Goal: Transaction & Acquisition: Book appointment/travel/reservation

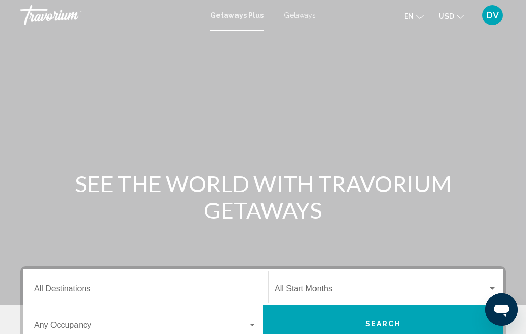
click at [304, 18] on span "Getaways" at bounding box center [300, 15] width 32 height 8
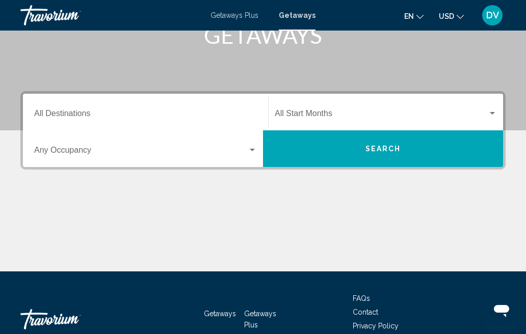
scroll to position [175, 0]
click at [255, 151] on div "Search widget" at bounding box center [252, 150] width 9 height 8
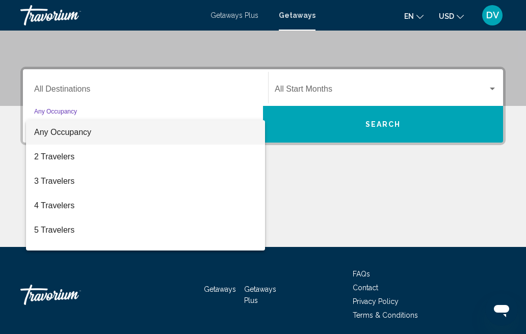
scroll to position [202, 0]
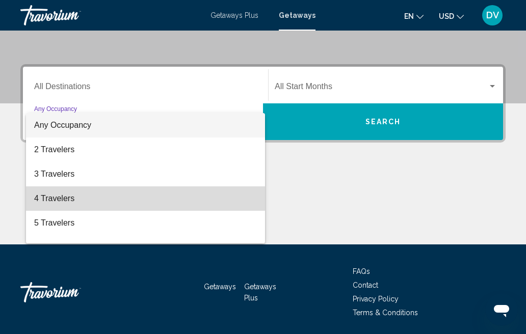
click at [66, 196] on span "4 Travelers" at bounding box center [145, 199] width 223 height 24
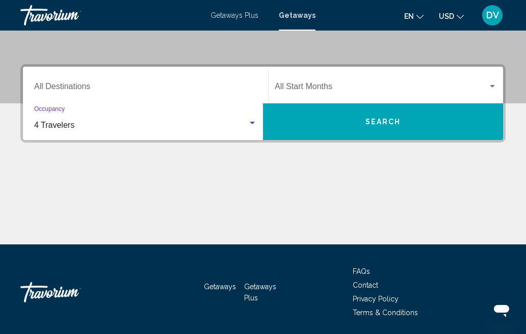
click at [77, 85] on input "Destination All Destinations" at bounding box center [145, 88] width 223 height 9
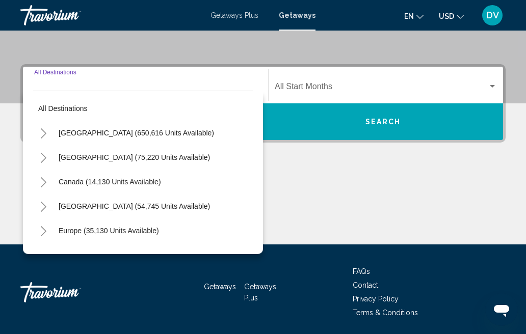
click at [153, 132] on span "[GEOGRAPHIC_DATA] (650,616 units available)" at bounding box center [136, 133] width 155 height 8
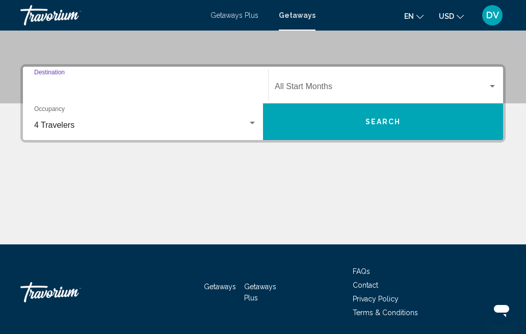
type input "**********"
click at [491, 88] on div "Search widget" at bounding box center [492, 86] width 5 height 3
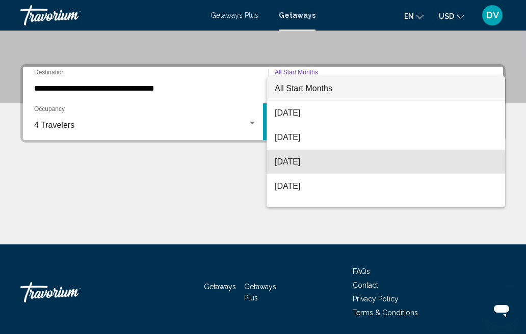
click at [309, 167] on span "[DATE]" at bounding box center [386, 162] width 222 height 24
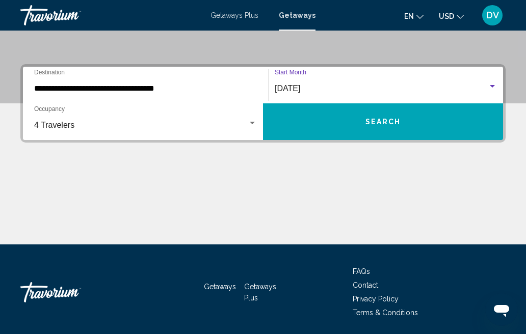
click at [368, 126] on span "Search" at bounding box center [384, 122] width 36 height 8
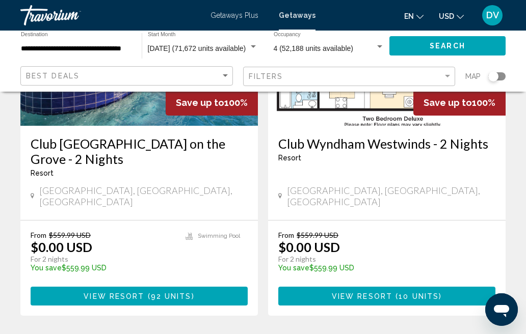
scroll to position [2044, 0]
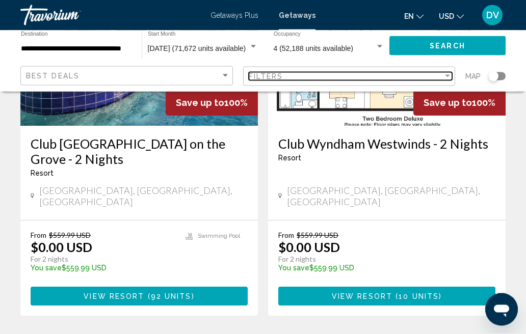
click at [451, 75] on div "Filter" at bounding box center [447, 76] width 9 height 8
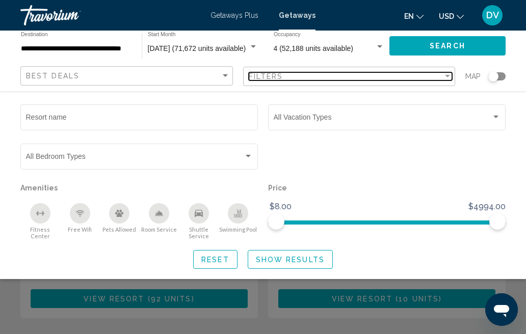
scroll to position [2043, 0]
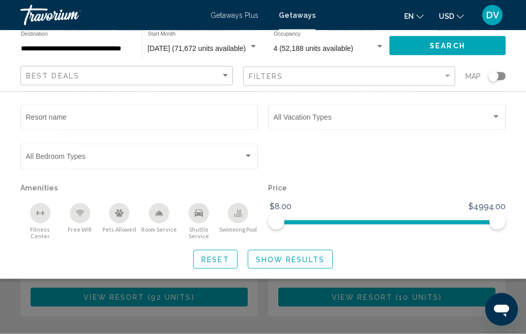
click at [495, 79] on div "Search widget" at bounding box center [493, 76] width 10 height 10
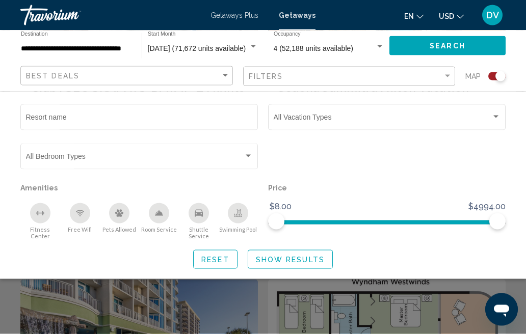
scroll to position [2044, 0]
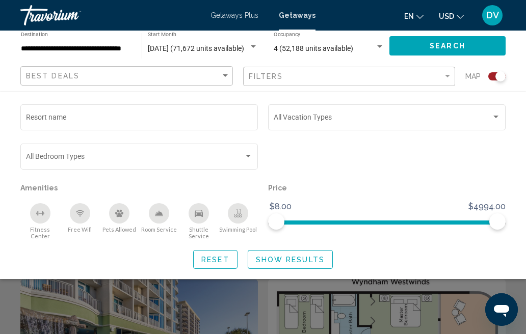
click at [302, 256] on span "Show Results" at bounding box center [290, 260] width 69 height 8
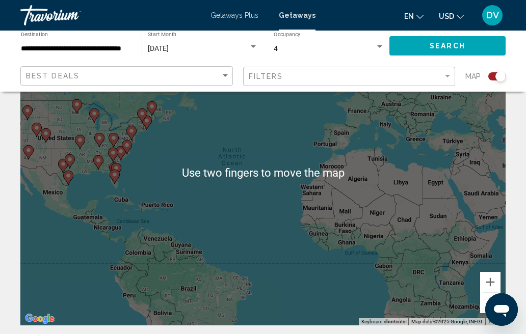
scroll to position [55, 0]
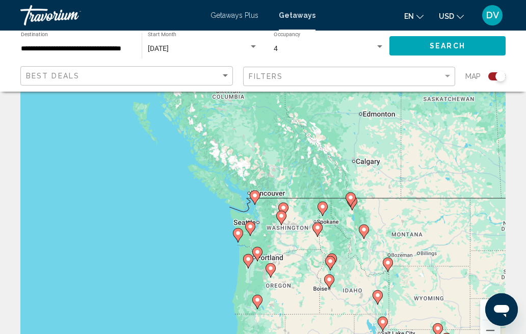
type input "**********"
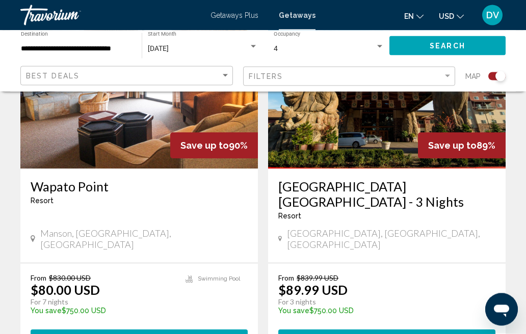
scroll to position [2329, 0]
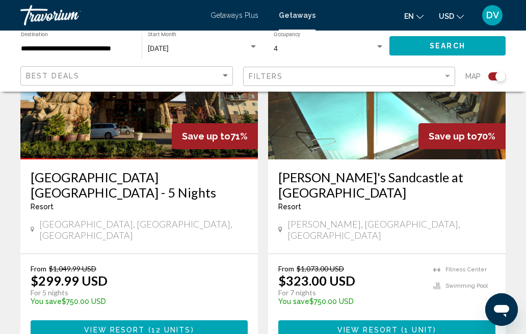
scroll to position [2329, 0]
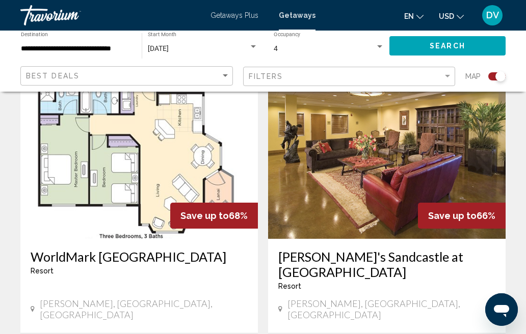
scroll to position [376, 0]
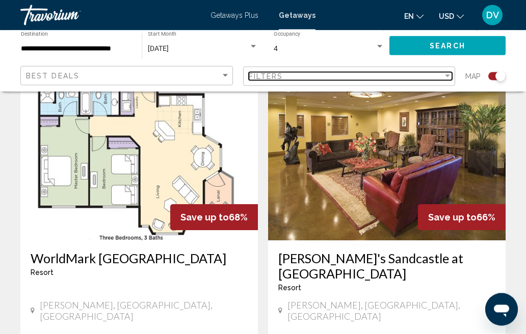
click at [446, 76] on div "Filter" at bounding box center [447, 76] width 5 height 3
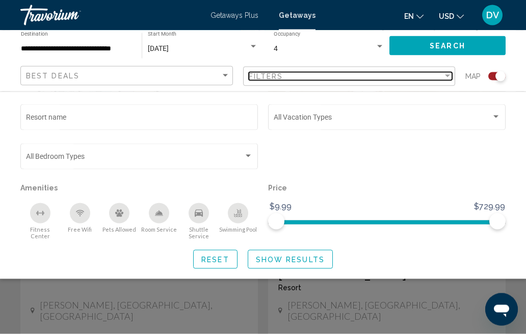
scroll to position [376, 0]
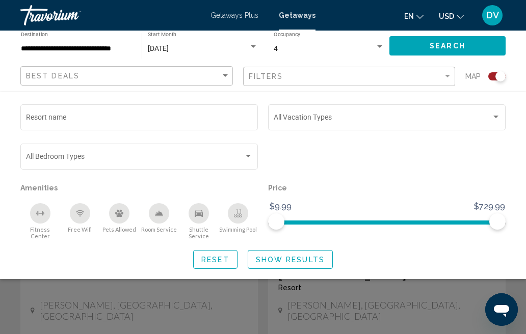
click at [491, 119] on span "Search widget" at bounding box center [383, 119] width 218 height 8
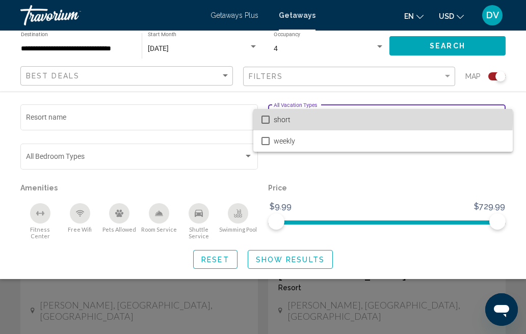
click at [268, 118] on mat-pseudo-checkbox at bounding box center [266, 120] width 8 height 8
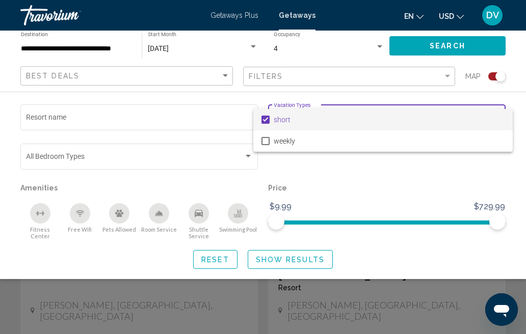
click at [225, 80] on div at bounding box center [263, 167] width 526 height 334
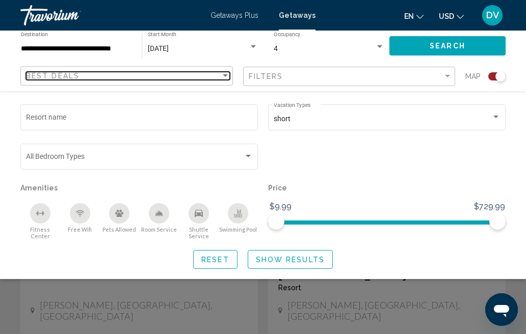
click at [221, 75] on div "Sort by" at bounding box center [225, 76] width 9 height 8
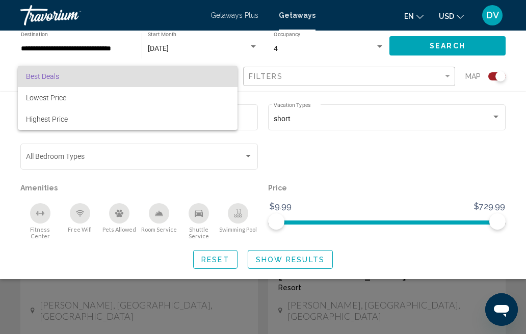
click at [243, 159] on div at bounding box center [263, 167] width 526 height 334
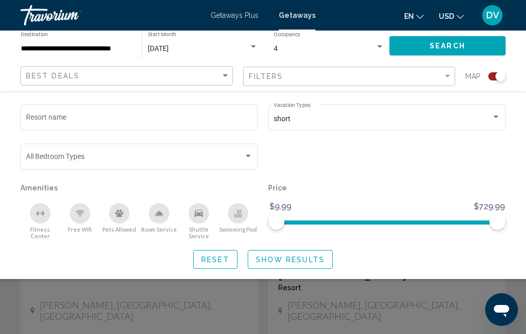
click at [252, 159] on div "Search widget" at bounding box center [248, 156] width 9 height 8
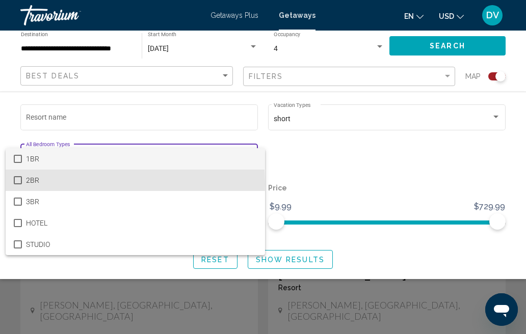
click at [19, 184] on mat-pseudo-checkbox at bounding box center [18, 180] width 8 height 8
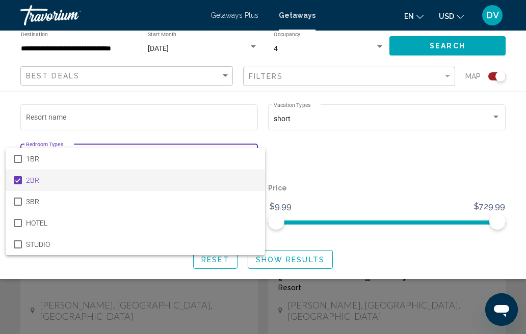
click at [444, 49] on div at bounding box center [263, 167] width 526 height 334
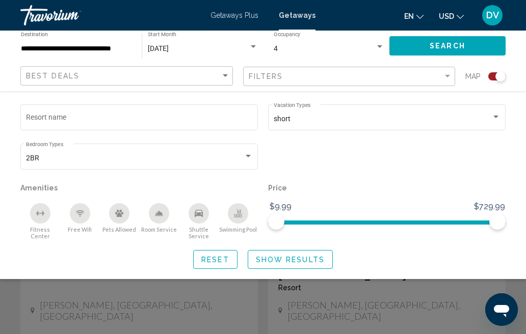
click at [308, 256] on span "Show Results" at bounding box center [290, 260] width 69 height 8
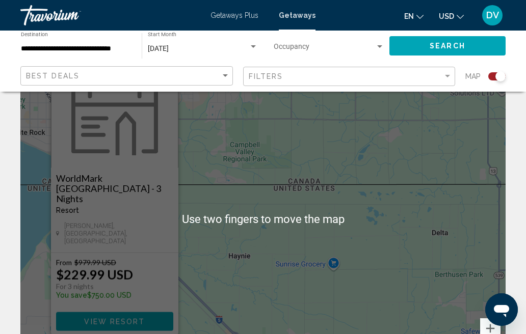
scroll to position [33, 0]
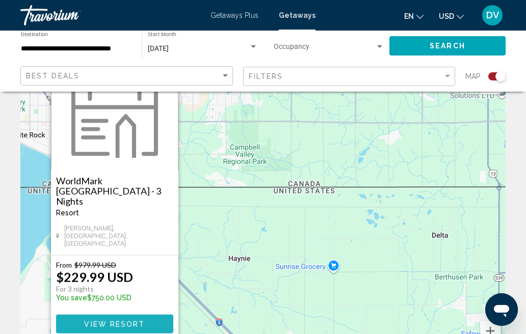
click at [153, 322] on button "View Resort" at bounding box center [114, 324] width 117 height 19
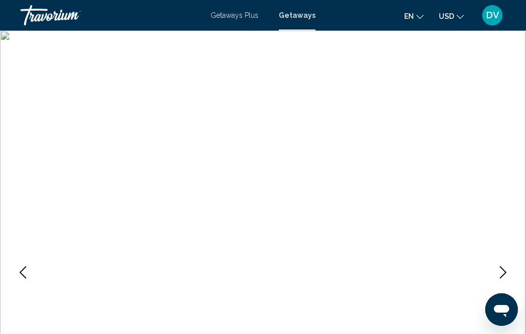
click at [20, 267] on icon "Previous image" at bounding box center [23, 273] width 12 height 12
click at [20, 273] on icon "Previous image" at bounding box center [23, 273] width 7 height 12
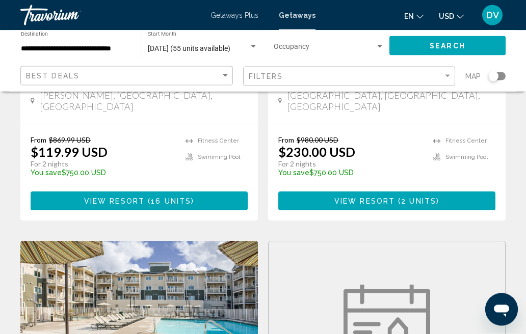
scroll to position [1019, 0]
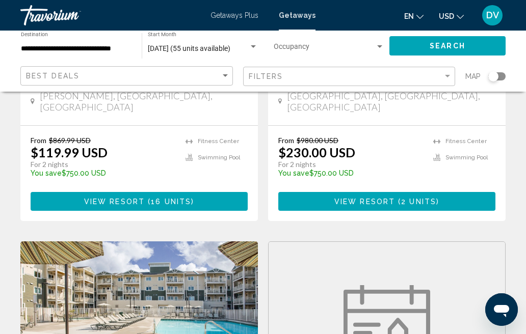
click at [205, 242] on img "Main content" at bounding box center [139, 323] width 238 height 163
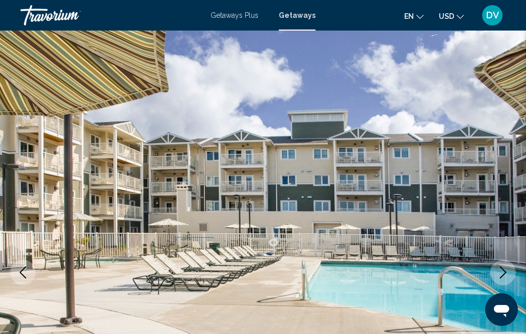
click at [502, 273] on icon "Next image" at bounding box center [503, 273] width 12 height 12
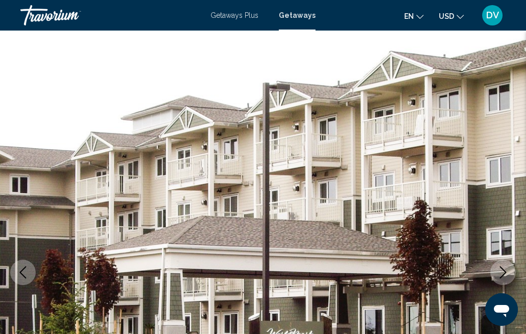
click at [502, 275] on icon "Next image" at bounding box center [503, 273] width 12 height 12
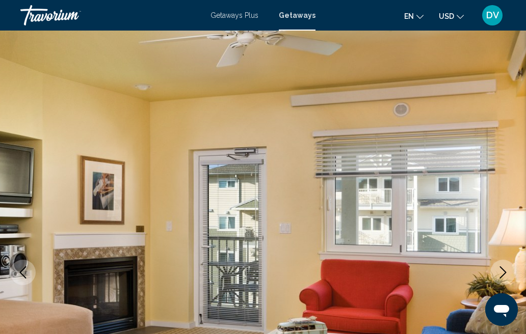
click at [499, 274] on icon "Next image" at bounding box center [503, 273] width 12 height 12
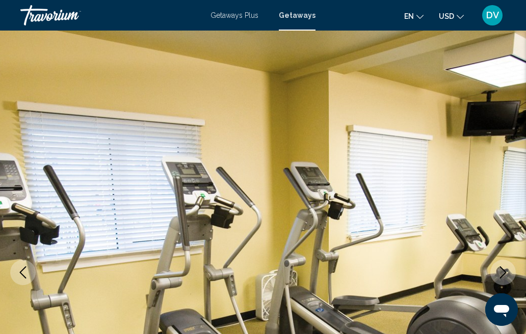
click at [504, 274] on icon "Next image" at bounding box center [503, 273] width 12 height 12
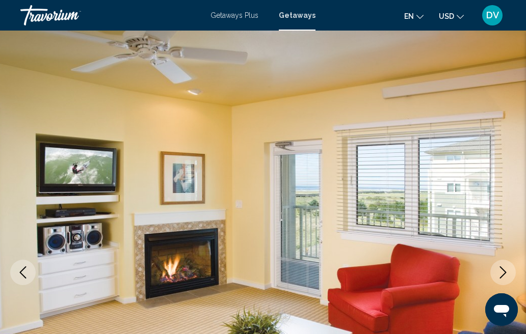
click at [503, 275] on icon "Next image" at bounding box center [503, 273] width 7 height 12
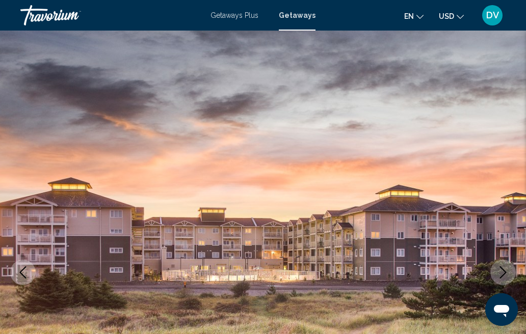
click at [503, 273] on icon "Next image" at bounding box center [503, 273] width 12 height 12
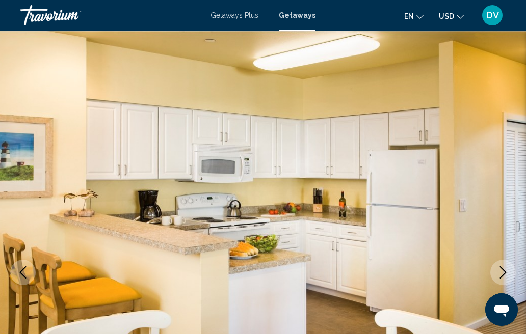
click at [500, 276] on icon "Next image" at bounding box center [503, 273] width 12 height 12
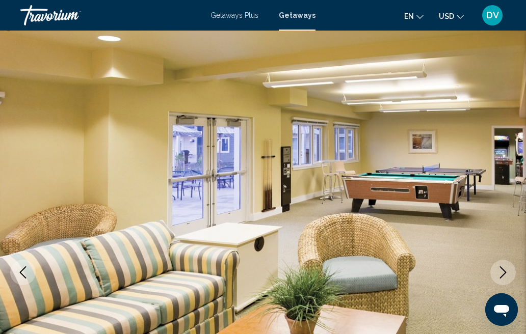
click at [508, 273] on icon "Next image" at bounding box center [503, 273] width 12 height 12
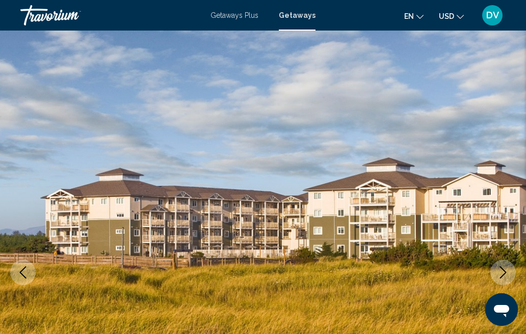
click at [502, 272] on icon "Next image" at bounding box center [503, 273] width 12 height 12
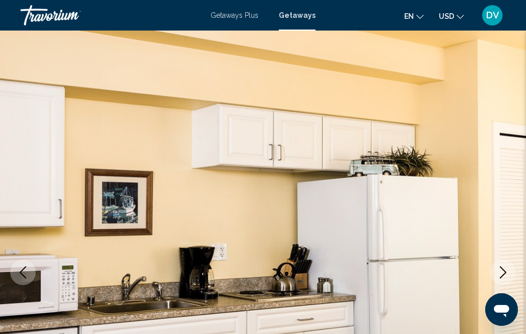
click at [504, 273] on icon "Next image" at bounding box center [503, 273] width 12 height 12
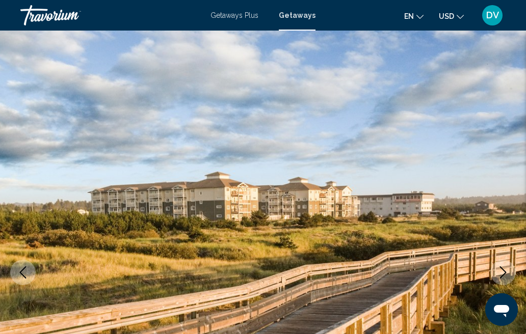
click at [503, 273] on icon "Next image" at bounding box center [503, 273] width 12 height 12
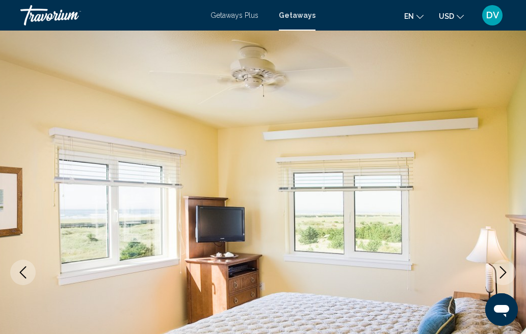
click at [505, 273] on icon "Next image" at bounding box center [503, 273] width 12 height 12
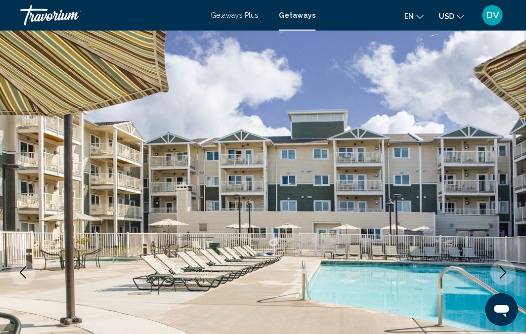
click at [21, 273] on icon "Previous image" at bounding box center [23, 273] width 12 height 12
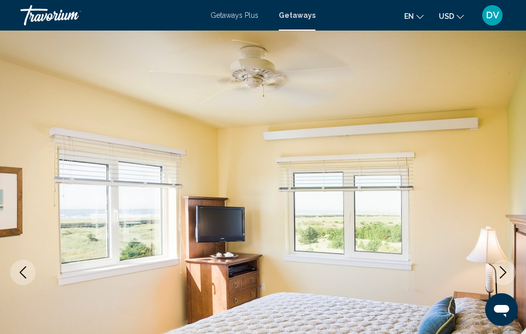
click at [29, 271] on icon "Previous image" at bounding box center [23, 273] width 12 height 12
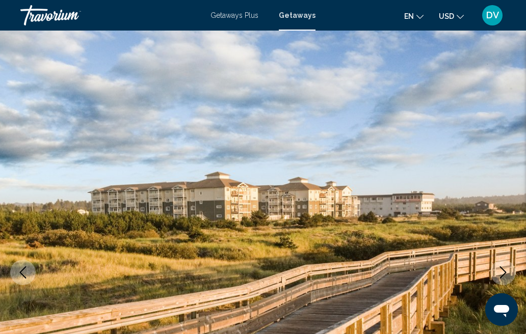
click at [28, 270] on icon "Previous image" at bounding box center [23, 273] width 12 height 12
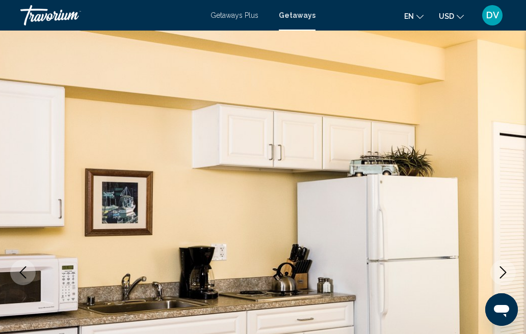
click at [500, 272] on icon "Next image" at bounding box center [503, 273] width 12 height 12
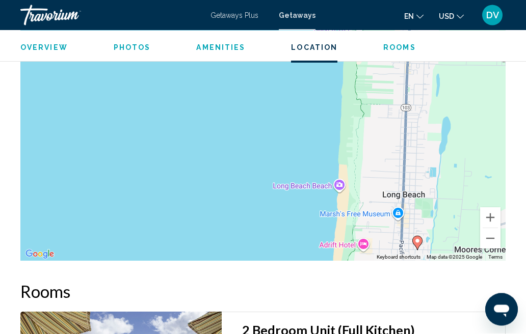
scroll to position [1925, 0]
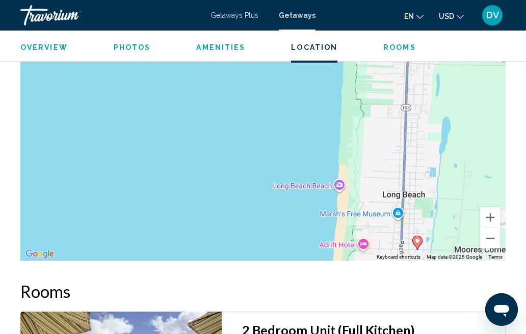
click at [490, 249] on button "Zoom out" at bounding box center [490, 238] width 20 height 20
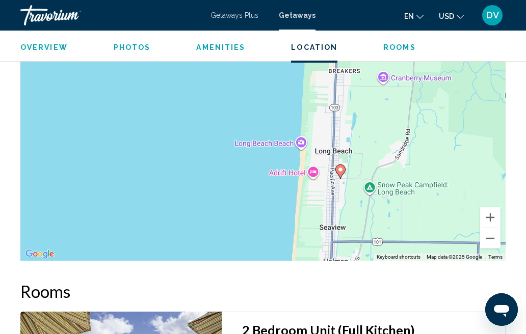
click at [490, 249] on button "Zoom out" at bounding box center [490, 238] width 20 height 20
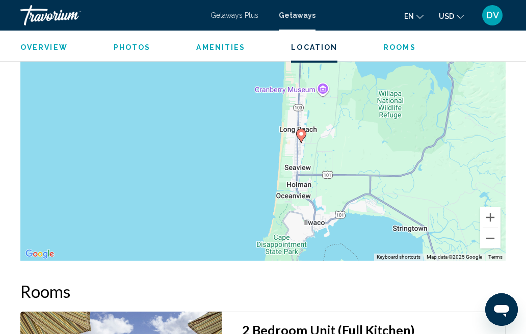
click at [492, 249] on button "Zoom out" at bounding box center [490, 238] width 20 height 20
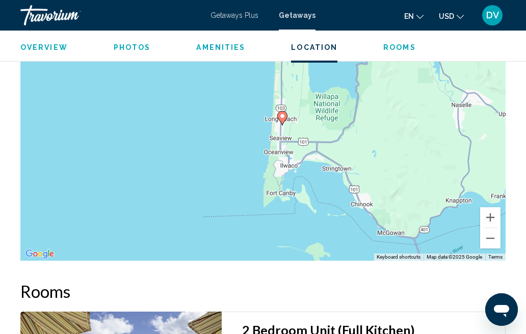
click at [489, 249] on button "Zoom out" at bounding box center [490, 238] width 20 height 20
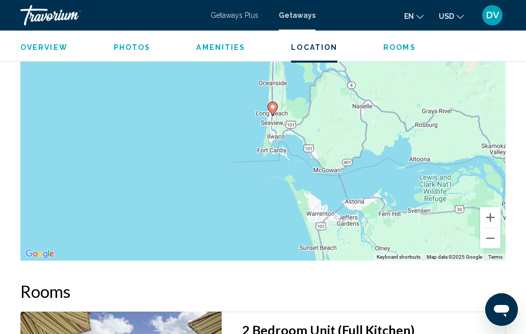
click at [491, 249] on button "Zoom out" at bounding box center [490, 238] width 20 height 20
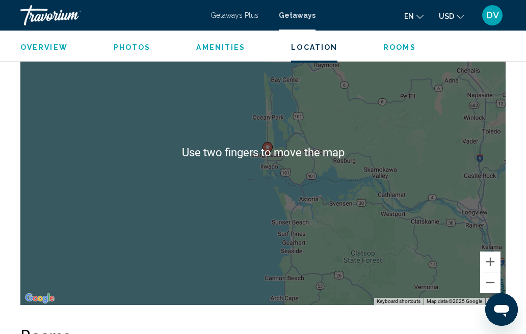
scroll to position [1880, 0]
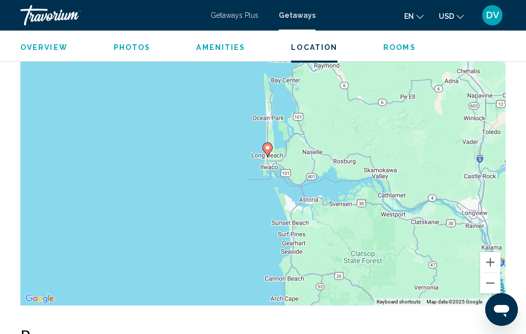
click at [491, 294] on button "Zoom out" at bounding box center [490, 283] width 20 height 20
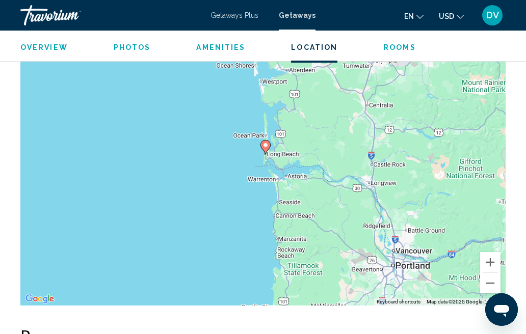
click at [490, 294] on button "Zoom out" at bounding box center [490, 283] width 20 height 20
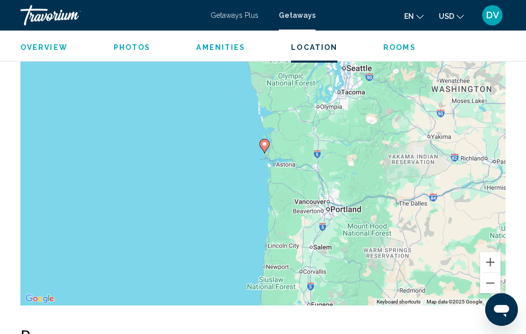
click at [484, 294] on button "Zoom out" at bounding box center [490, 283] width 20 height 20
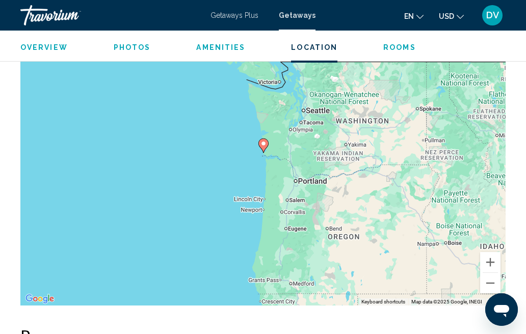
click at [487, 294] on button "Zoom out" at bounding box center [490, 283] width 20 height 20
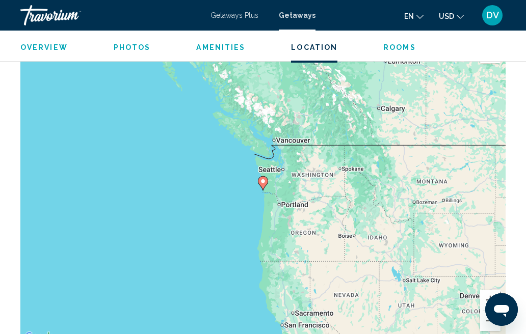
scroll to position [1839, 0]
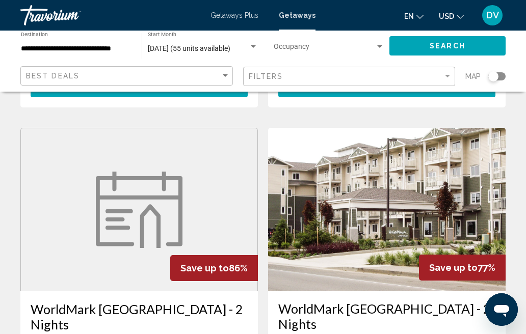
scroll to position [731, 0]
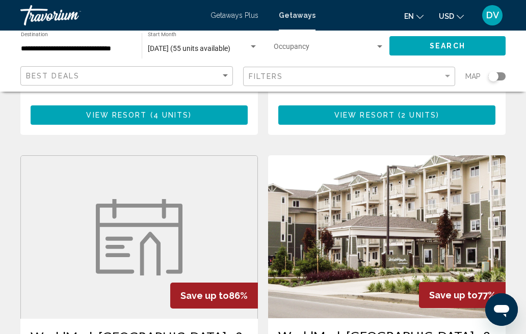
click at [415, 178] on img "Main content" at bounding box center [387, 236] width 238 height 163
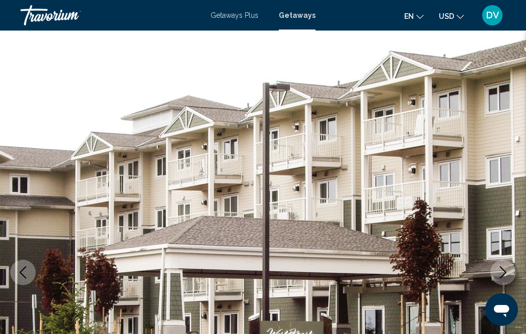
click at [507, 277] on icon "Next image" at bounding box center [503, 273] width 12 height 12
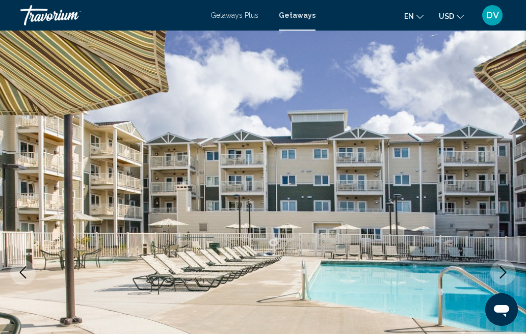
click at [507, 270] on icon "Next image" at bounding box center [503, 273] width 12 height 12
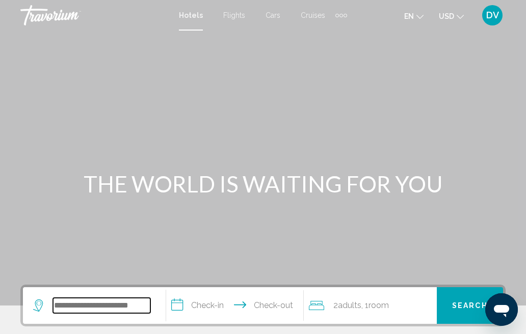
click at [112, 304] on input "Search widget" at bounding box center [101, 305] width 97 height 15
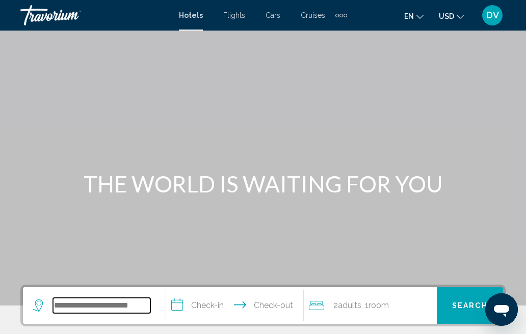
scroll to position [37, 0]
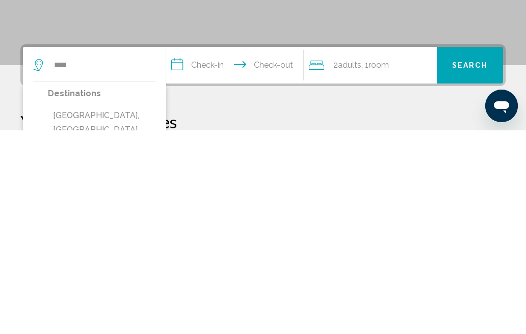
type input "**********"
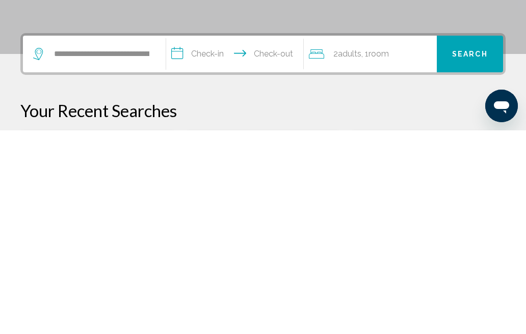
click at [245, 240] on input "**********" at bounding box center [237, 260] width 142 height 40
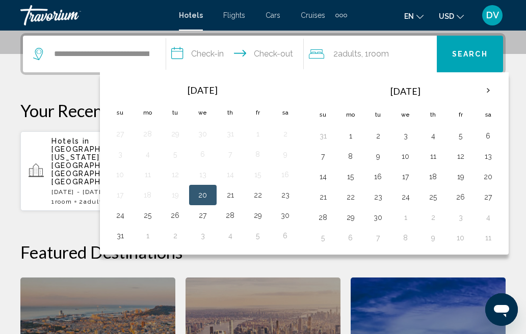
click at [466, 135] on button "5" at bounding box center [461, 136] width 16 height 14
click at [326, 155] on button "7" at bounding box center [323, 156] width 16 height 14
type input "**********"
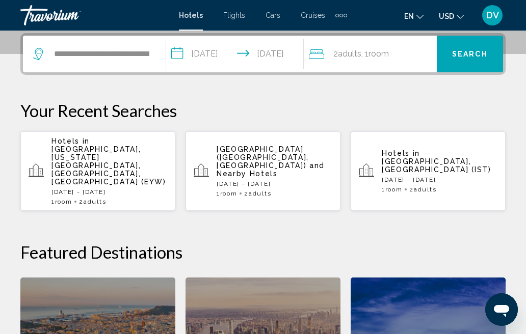
click at [468, 61] on button "Search" at bounding box center [470, 54] width 66 height 37
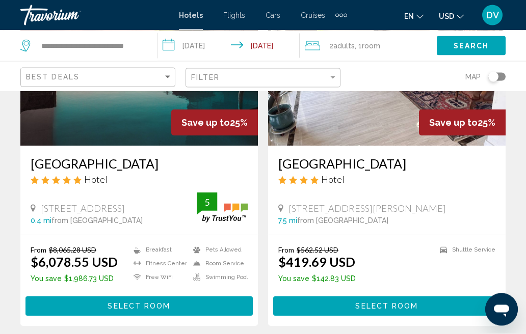
scroll to position [2122, 0]
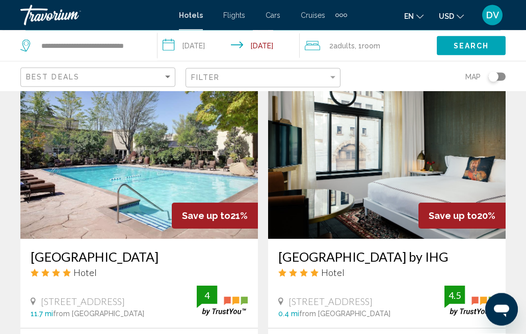
scroll to position [416, 0]
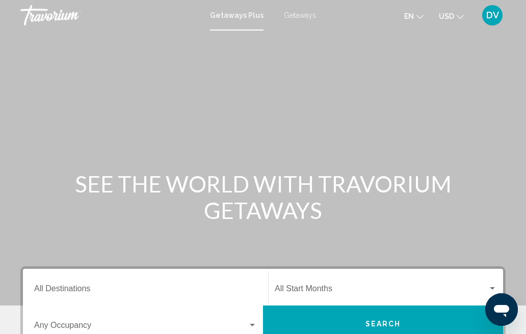
click at [300, 17] on span "Getaways" at bounding box center [300, 15] width 32 height 8
click at [92, 287] on input "Destination All Destinations" at bounding box center [145, 291] width 223 height 9
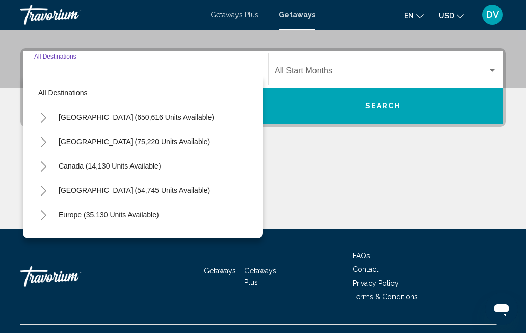
scroll to position [233, 0]
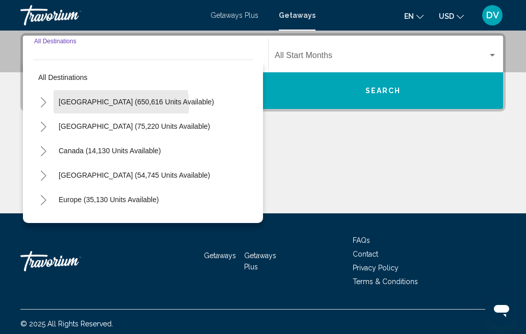
click at [101, 107] on button "United States (650,616 units available)" at bounding box center [137, 101] width 166 height 23
type input "**********"
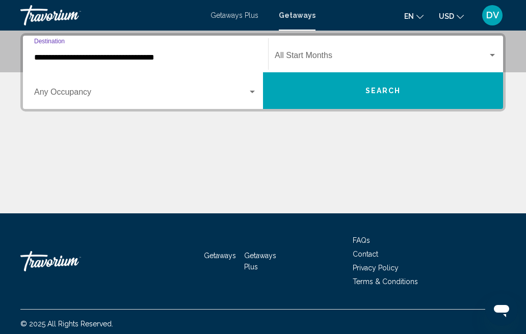
click at [250, 93] on div "Search widget" at bounding box center [252, 92] width 5 height 3
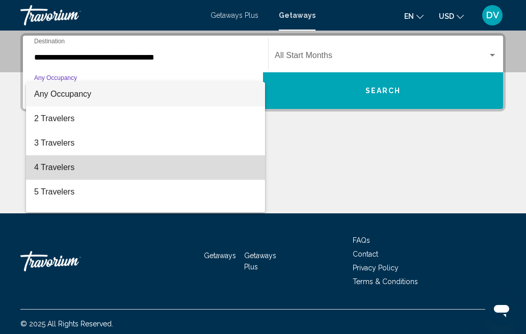
click at [57, 171] on span "4 Travelers" at bounding box center [145, 167] width 223 height 24
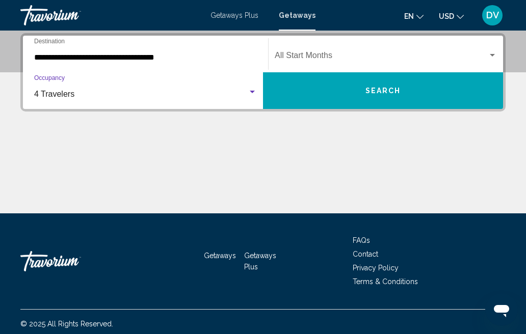
click at [492, 52] on div "Search widget" at bounding box center [492, 55] width 9 height 8
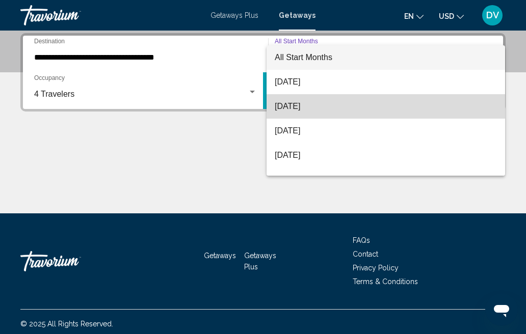
click at [313, 106] on span "September 2025" at bounding box center [386, 106] width 222 height 24
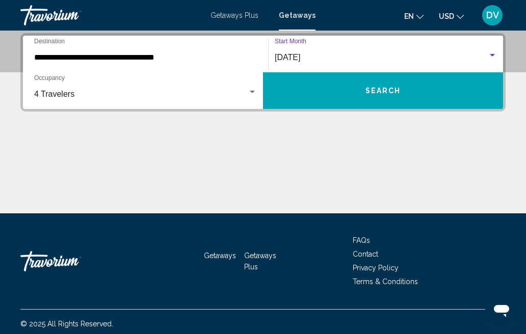
click at [387, 91] on span "Search" at bounding box center [384, 91] width 36 height 8
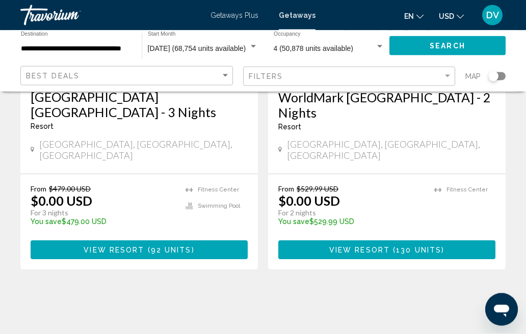
scroll to position [217, 0]
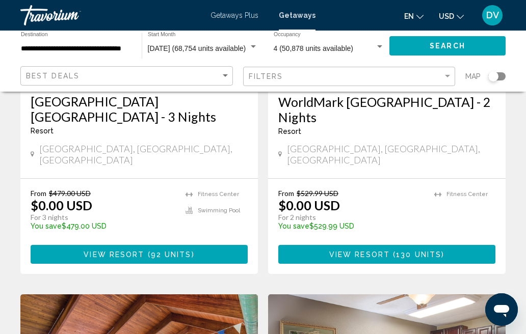
click at [494, 77] on div "Search widget" at bounding box center [493, 76] width 10 height 10
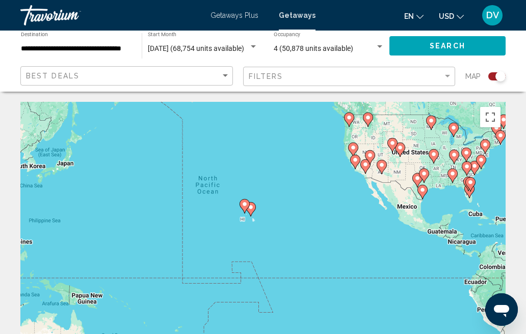
scroll to position [73, 0]
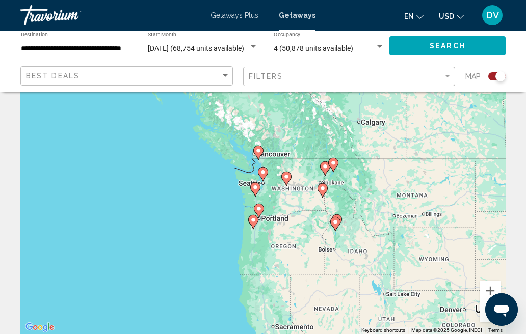
type input "**********"
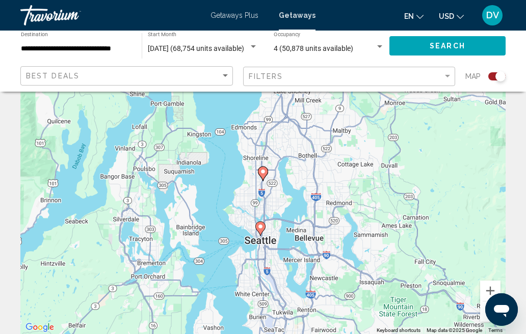
click at [264, 225] on icon "Main content" at bounding box center [260, 228] width 9 height 13
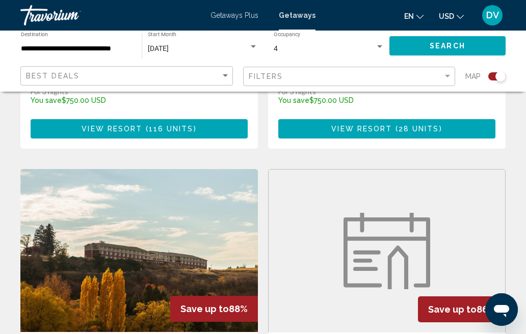
scroll to position [1032, 0]
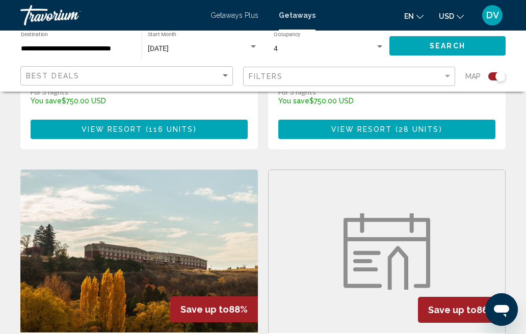
click at [141, 232] on img "Main content" at bounding box center [139, 251] width 238 height 163
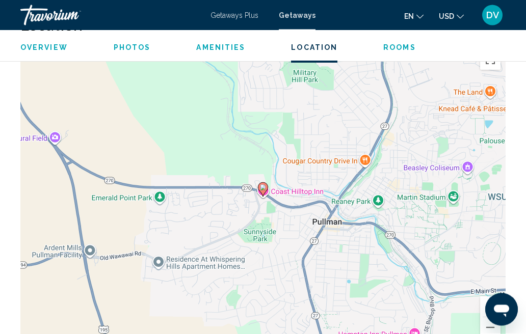
scroll to position [1347, 0]
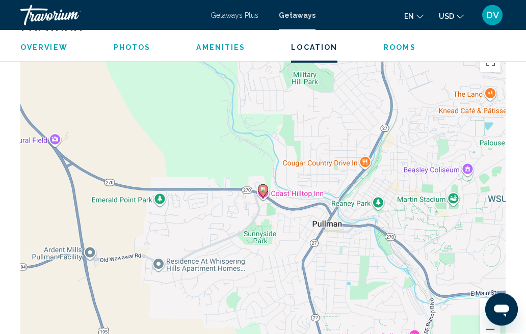
click at [264, 186] on icon "Main content" at bounding box center [262, 192] width 9 height 13
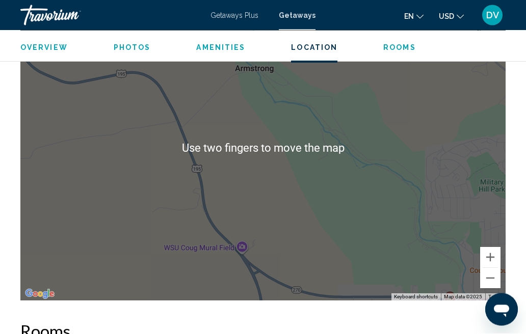
scroll to position [1400, 0]
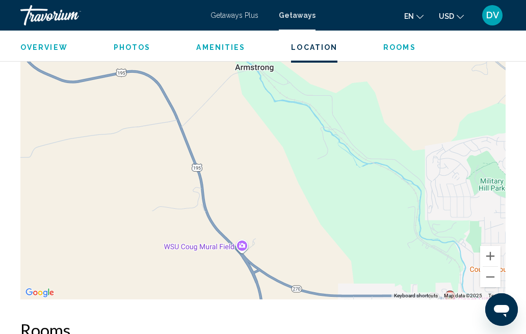
click at [498, 274] on button "Zoom out" at bounding box center [490, 277] width 20 height 20
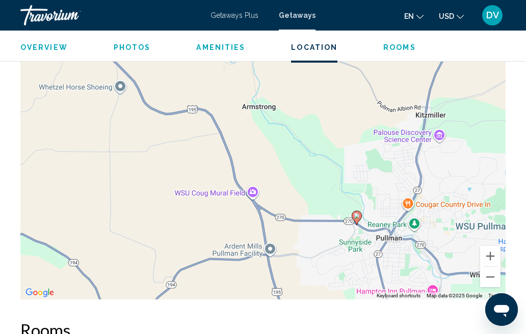
click at [495, 274] on button "Zoom out" at bounding box center [490, 277] width 20 height 20
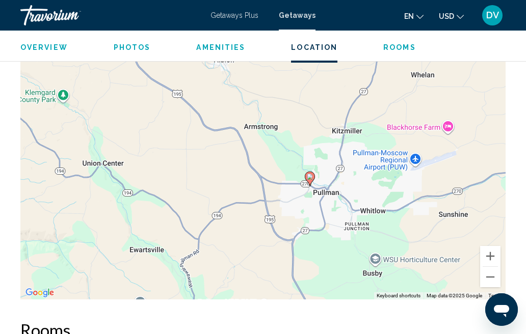
click at [493, 275] on button "Zoom out" at bounding box center [490, 277] width 20 height 20
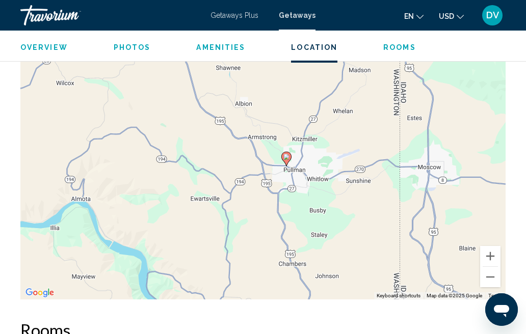
click at [492, 273] on button "Zoom out" at bounding box center [490, 277] width 20 height 20
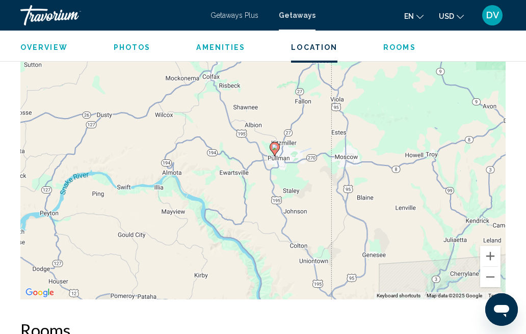
click at [491, 274] on button "Zoom out" at bounding box center [490, 277] width 20 height 20
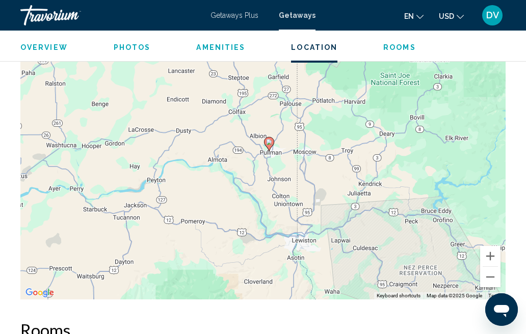
click at [495, 273] on button "Zoom out" at bounding box center [490, 277] width 20 height 20
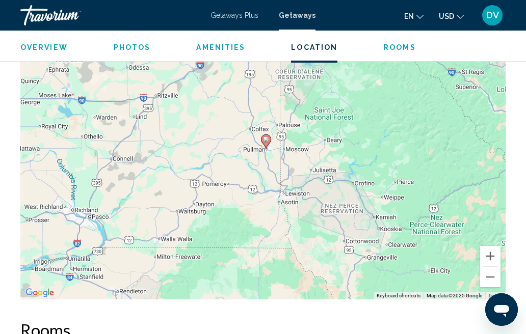
click at [492, 273] on button "Zoom out" at bounding box center [490, 277] width 20 height 20
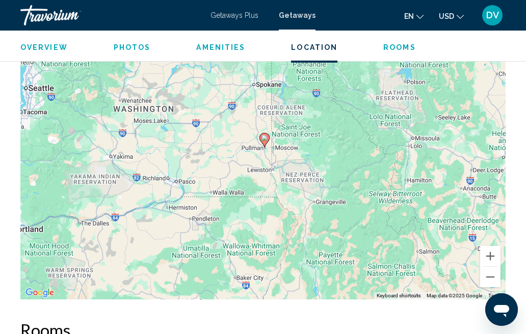
click at [492, 275] on button "Zoom out" at bounding box center [490, 277] width 20 height 20
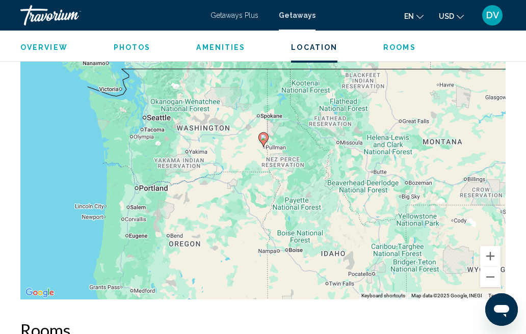
click at [492, 276] on button "Zoom out" at bounding box center [490, 277] width 20 height 20
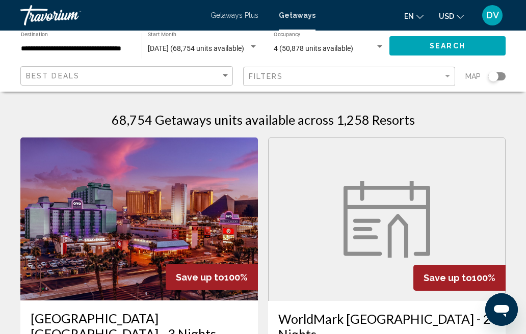
click at [499, 76] on div "Search widget" at bounding box center [496, 76] width 17 height 8
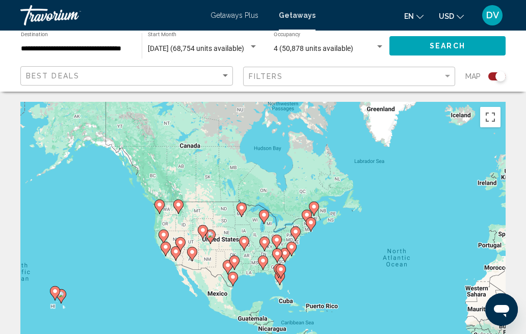
scroll to position [73, 0]
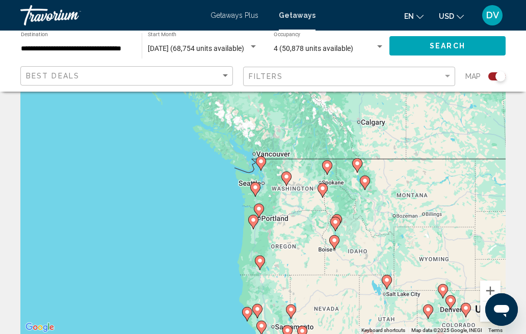
type input "**********"
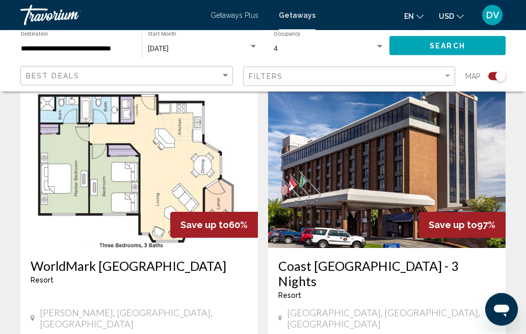
scroll to position [369, 0]
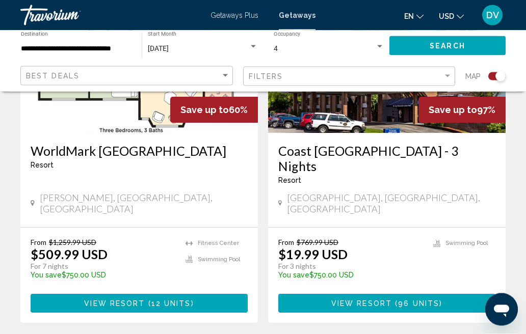
click at [165, 300] on span "12 units" at bounding box center [171, 304] width 40 height 8
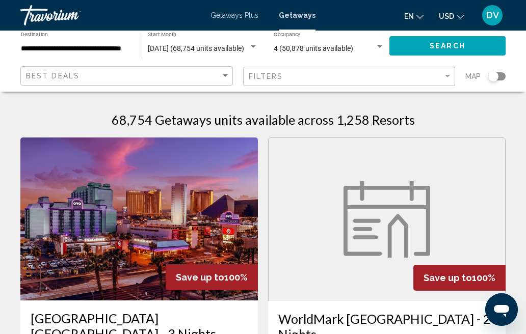
click at [489, 80] on div "Search widget" at bounding box center [493, 76] width 25 height 8
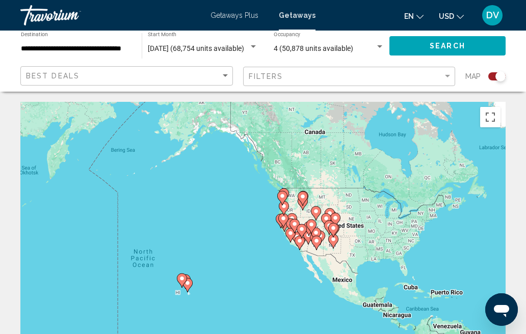
scroll to position [73, 0]
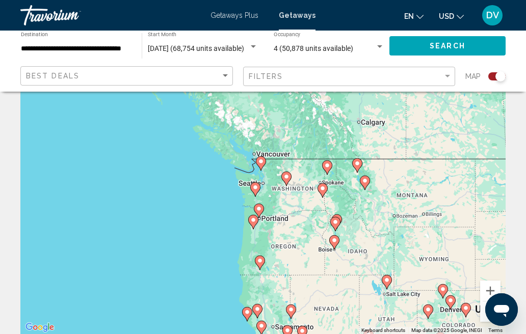
type input "**********"
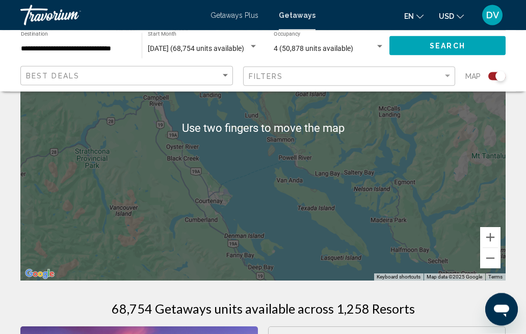
scroll to position [127, 0]
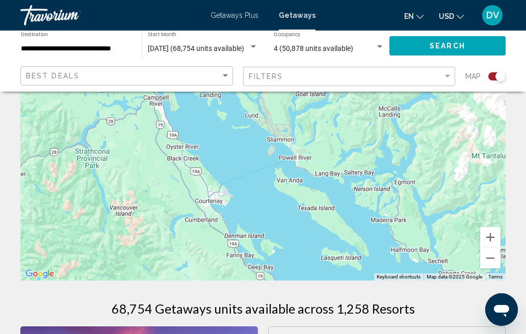
click at [497, 265] on button "Zoom out" at bounding box center [490, 258] width 20 height 20
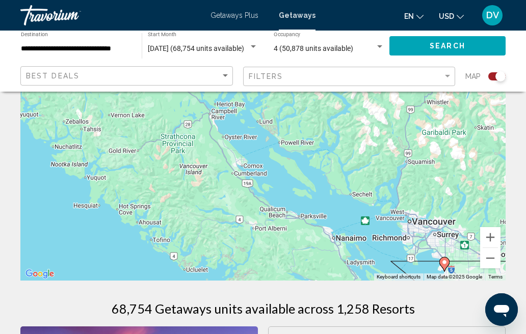
click at [495, 264] on button "Zoom out" at bounding box center [490, 258] width 20 height 20
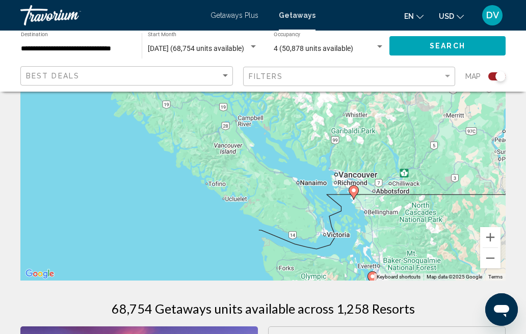
click at [492, 261] on button "Zoom out" at bounding box center [490, 258] width 20 height 20
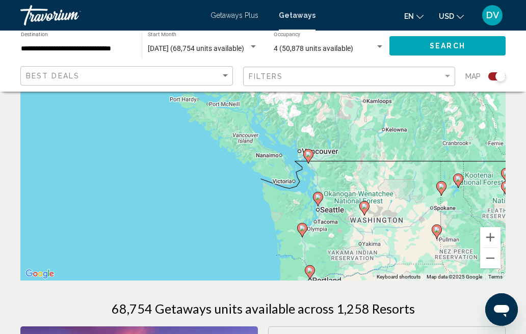
click at [495, 262] on button "Zoom out" at bounding box center [490, 258] width 20 height 20
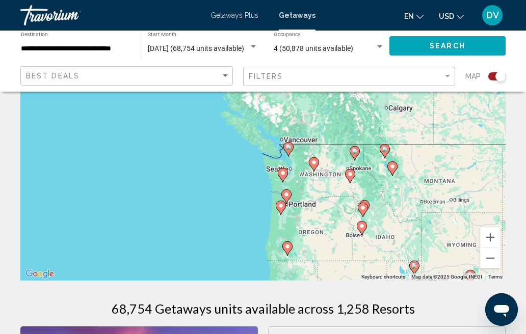
scroll to position [102, 0]
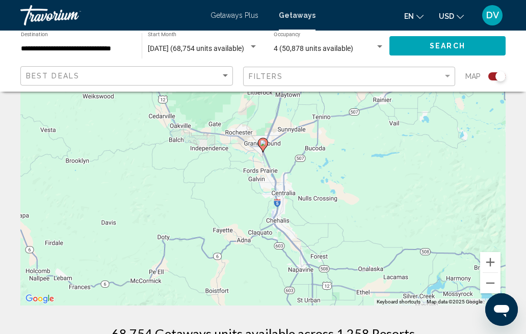
click at [495, 287] on button "Zoom out" at bounding box center [490, 283] width 20 height 20
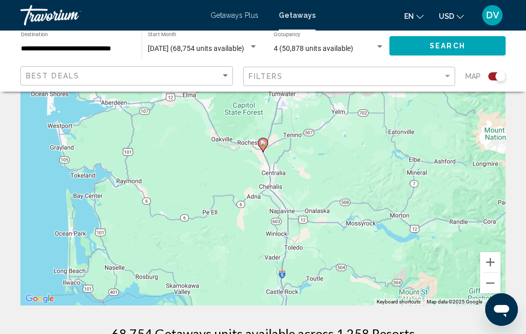
click at [490, 288] on button "Zoom out" at bounding box center [490, 283] width 20 height 20
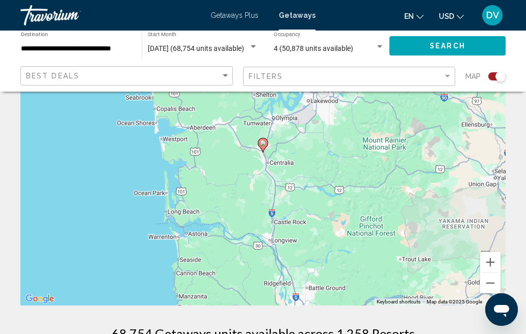
click at [493, 286] on button "Zoom out" at bounding box center [490, 283] width 20 height 20
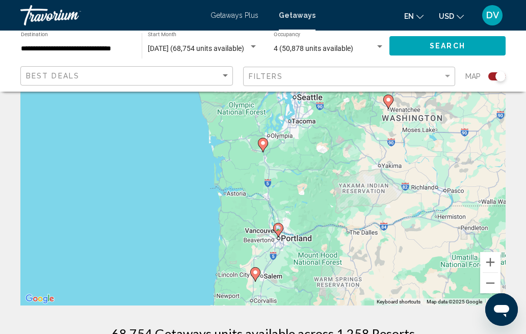
click at [495, 290] on button "Zoom out" at bounding box center [490, 283] width 20 height 20
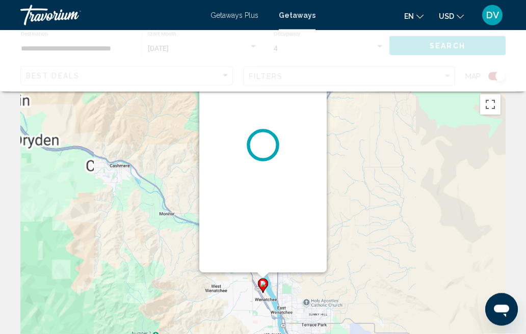
scroll to position [0, 0]
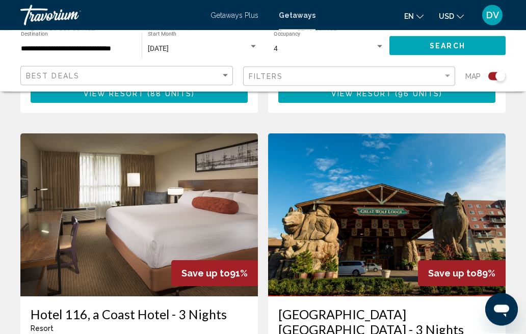
click at [410, 218] on img "Main content" at bounding box center [387, 215] width 238 height 163
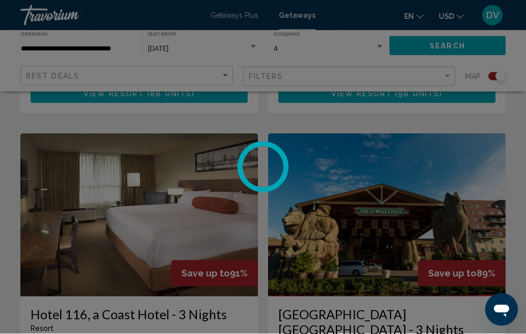
scroll to position [694, 0]
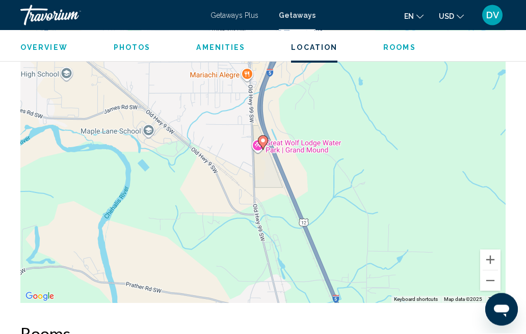
scroll to position [1518, 0]
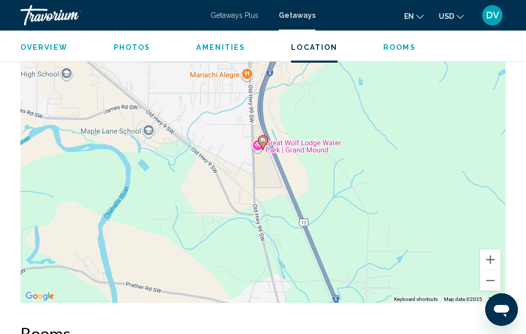
click at [494, 273] on button "Zoom out" at bounding box center [490, 281] width 20 height 20
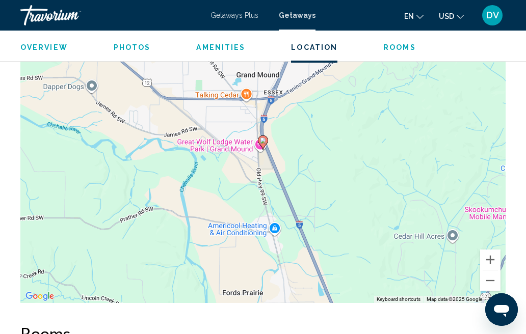
click at [490, 275] on button "Zoom out" at bounding box center [490, 281] width 20 height 20
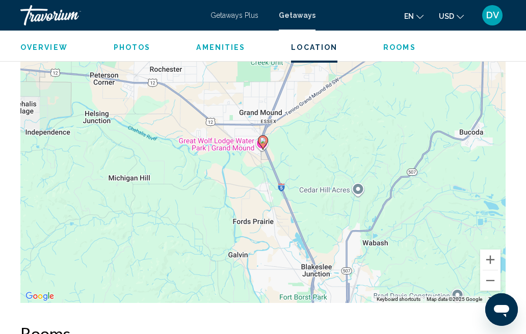
click at [492, 275] on button "Zoom out" at bounding box center [490, 281] width 20 height 20
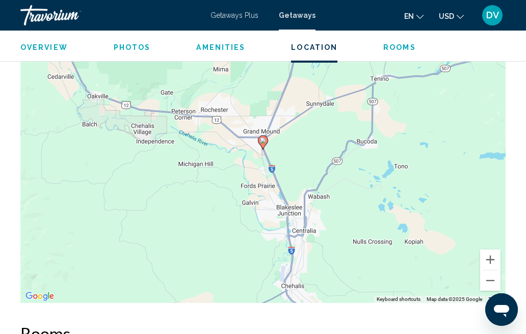
click at [491, 275] on button "Zoom out" at bounding box center [490, 281] width 20 height 20
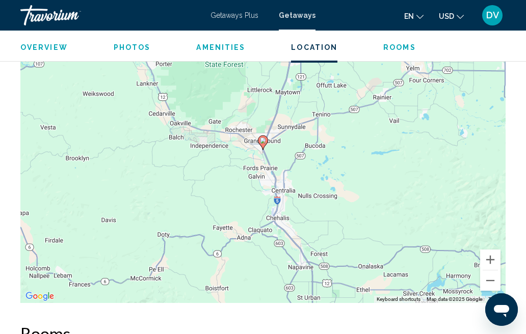
click at [492, 277] on button "Zoom out" at bounding box center [490, 281] width 20 height 20
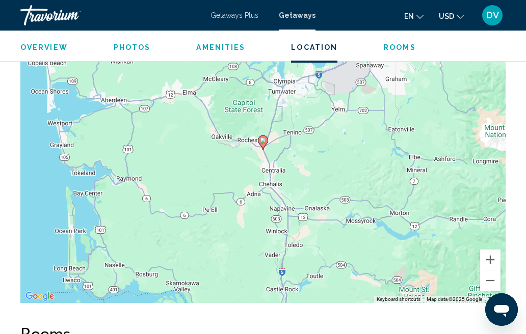
click at [490, 274] on button "Zoom out" at bounding box center [490, 281] width 20 height 20
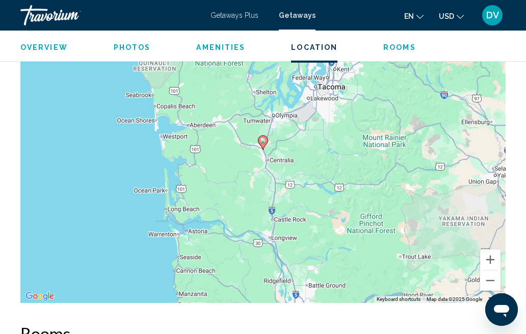
click at [492, 280] on div "To activate drag with keyboard, press Alt + Enter. Once in keyboard drag state,…" at bounding box center [262, 150] width 485 height 306
click at [489, 276] on button "Zoom out" at bounding box center [490, 281] width 20 height 20
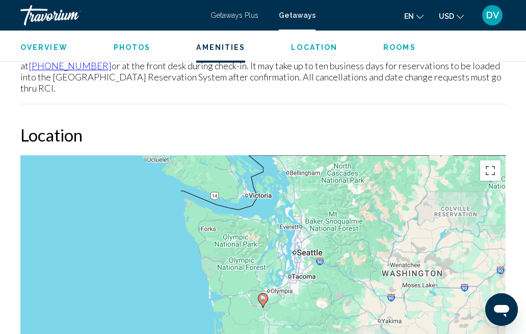
scroll to position [1359, 0]
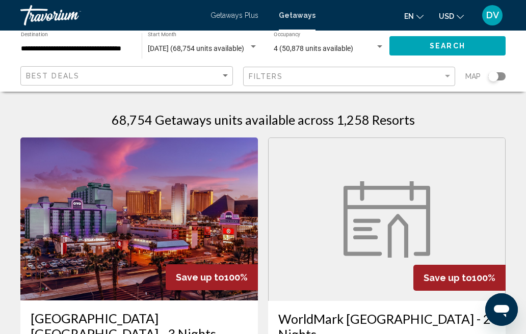
click at [495, 77] on div "Search widget" at bounding box center [493, 76] width 10 height 10
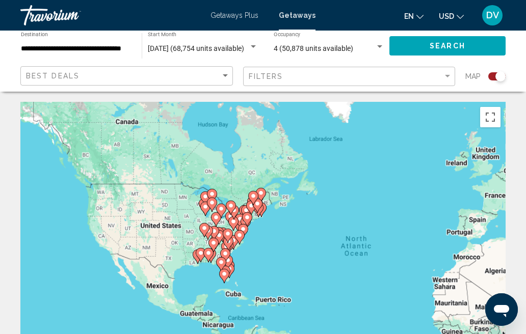
scroll to position [73, 0]
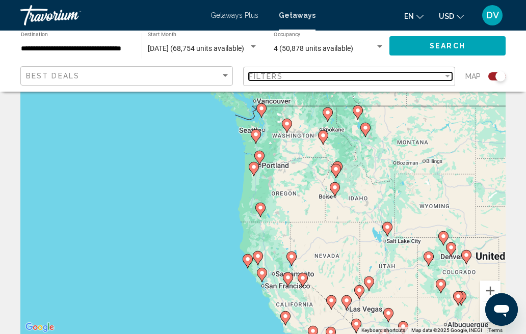
click at [450, 77] on div "Filter" at bounding box center [447, 76] width 5 height 3
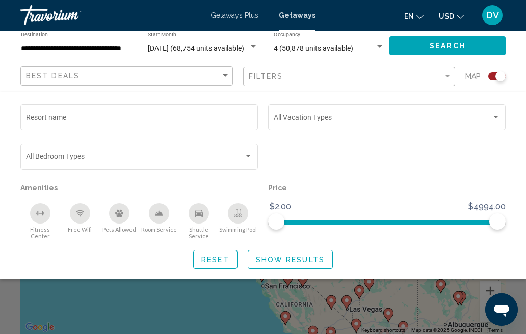
click at [490, 118] on span "Search widget" at bounding box center [383, 119] width 218 height 8
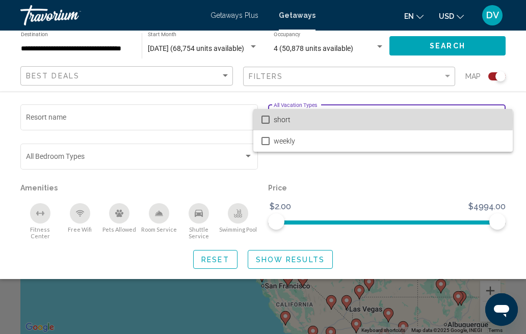
click at [266, 121] on mat-pseudo-checkbox at bounding box center [266, 120] width 8 height 8
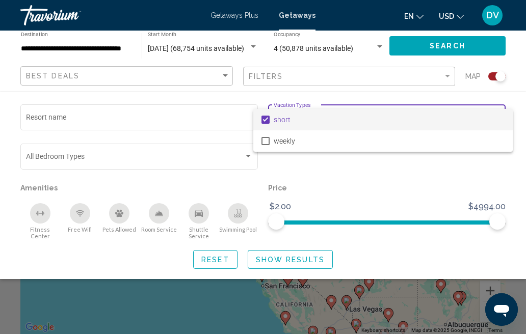
click at [307, 256] on div at bounding box center [263, 167] width 526 height 334
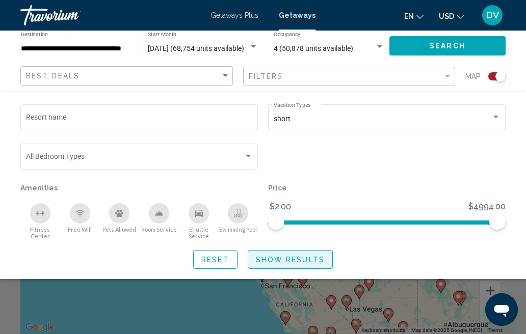
click at [278, 257] on span "Show Results" at bounding box center [290, 260] width 69 height 8
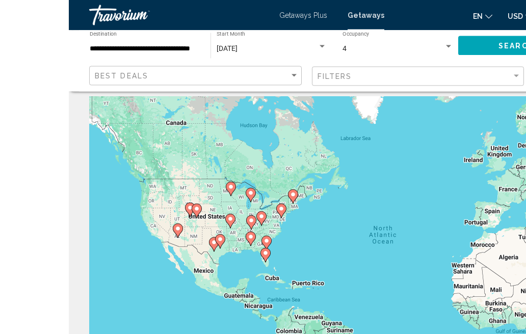
scroll to position [4, 0]
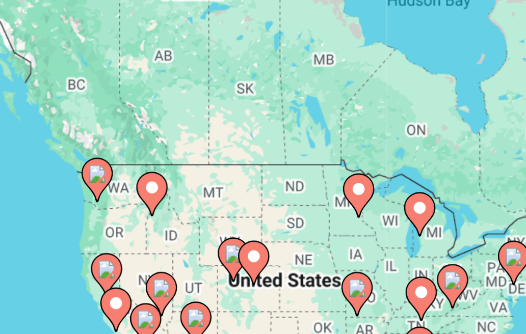
type input "**********"
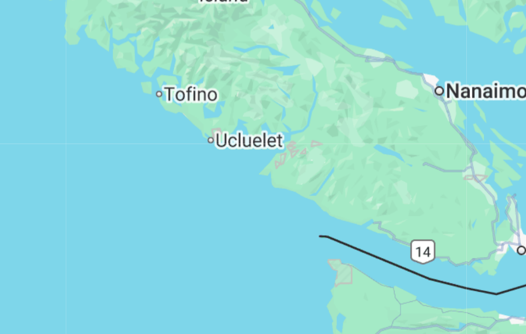
click at [162, 105] on div "To navigate, press the arrow keys. To activate drag with keyboard, press Alt + …" at bounding box center [262, 251] width 485 height 306
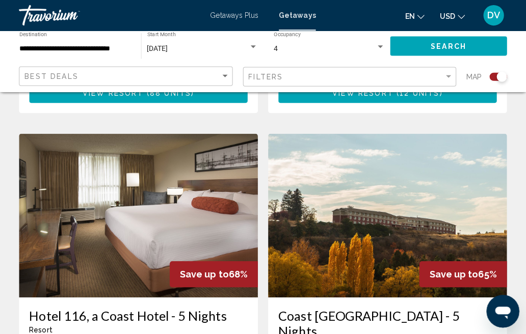
scroll to position [2156, 0]
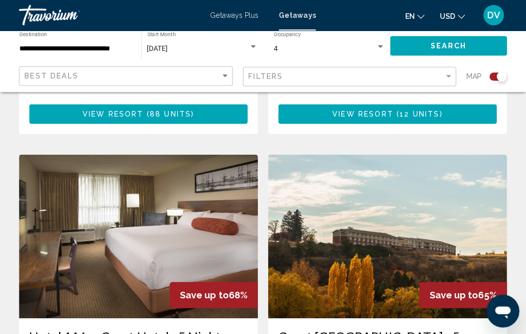
click at [431, 190] on img "Main content" at bounding box center [387, 235] width 238 height 163
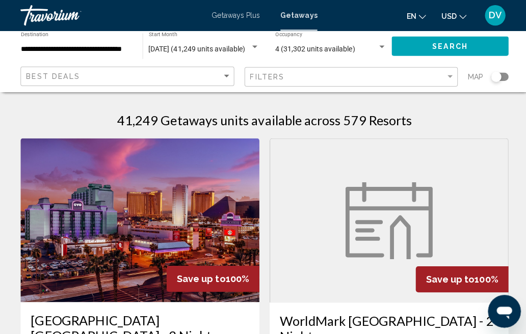
click at [492, 79] on div "Search widget" at bounding box center [493, 76] width 10 height 10
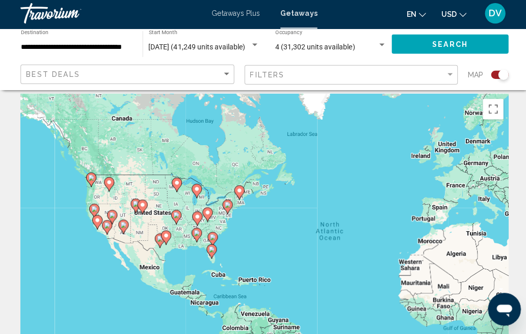
scroll to position [73, 0]
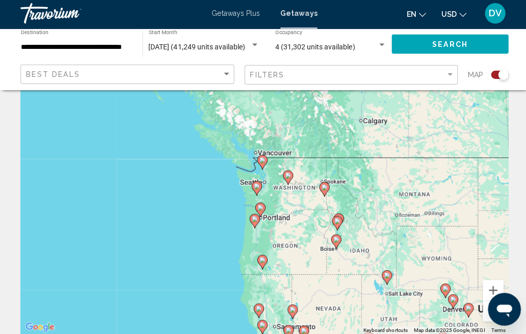
type input "**********"
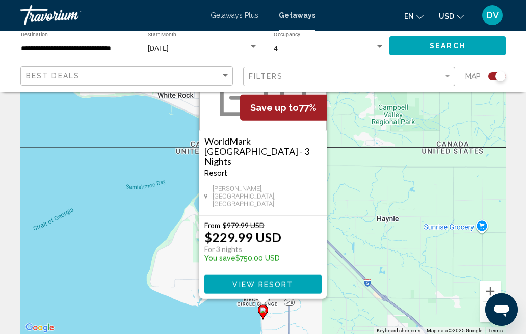
scroll to position [84, 0]
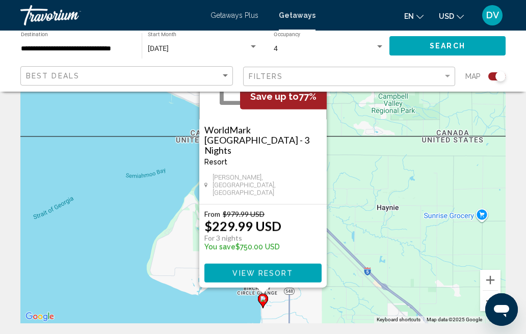
click at [280, 276] on span "View Resort" at bounding box center [262, 274] width 61 height 8
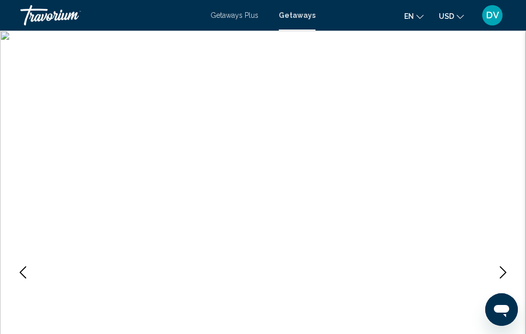
click at [508, 275] on icon "Next image" at bounding box center [503, 273] width 12 height 12
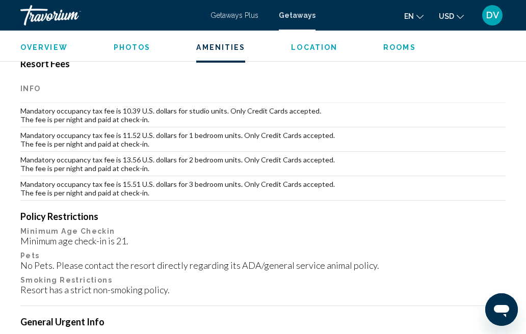
scroll to position [1464, 0]
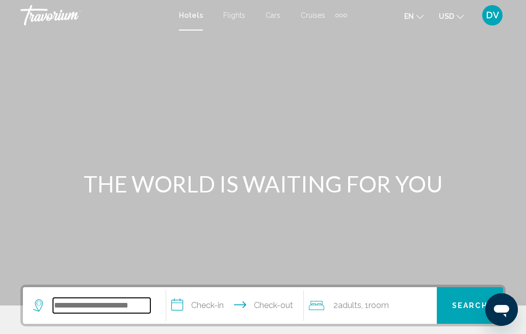
click at [107, 307] on input "Search widget" at bounding box center [101, 305] width 97 height 15
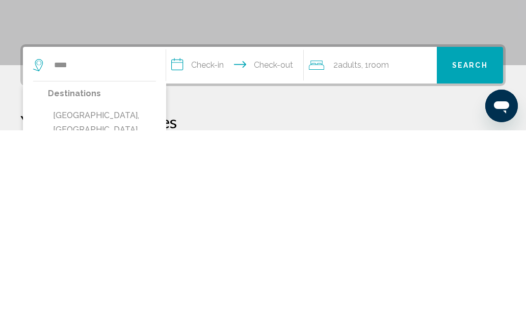
type input "**********"
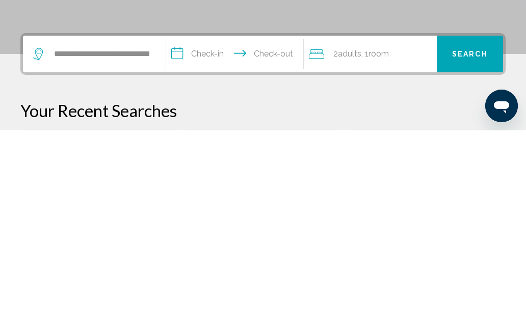
click at [246, 240] on input "**********" at bounding box center [237, 260] width 142 height 40
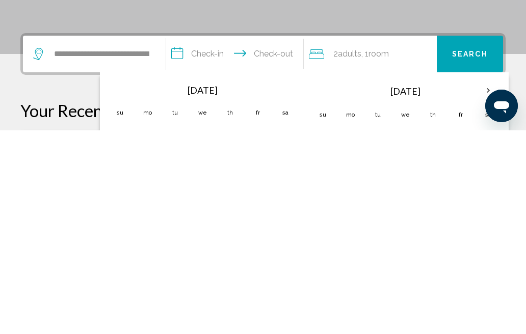
scroll to position [252, 0]
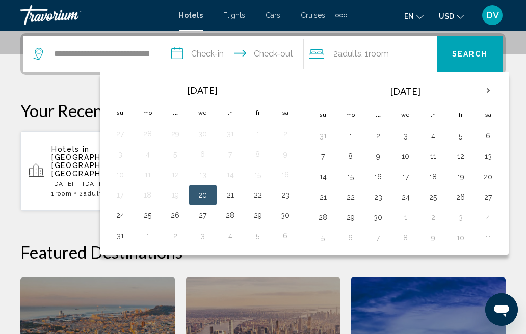
click at [494, 92] on th "Next month" at bounding box center [489, 91] width 28 height 22
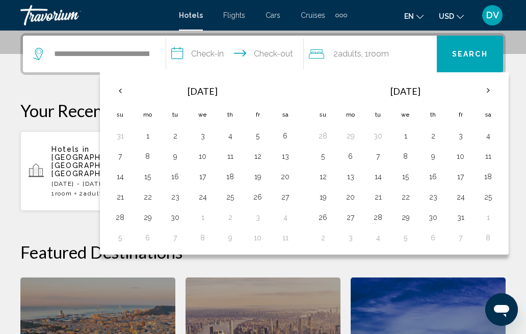
click at [264, 197] on button "26" at bounding box center [258, 197] width 16 height 14
click at [128, 218] on button "28" at bounding box center [120, 218] width 16 height 14
type input "**********"
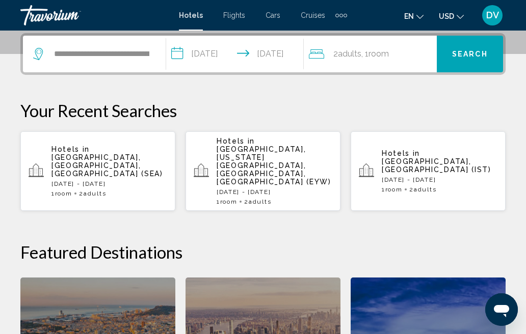
click at [479, 53] on span "Search" at bounding box center [470, 54] width 36 height 8
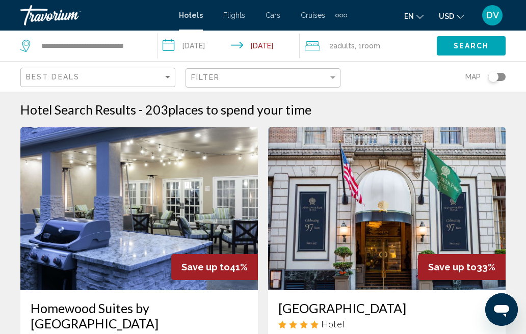
scroll to position [15, 0]
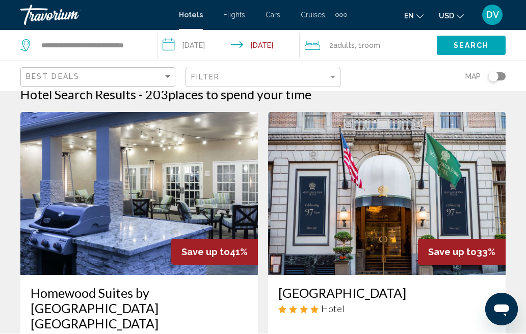
click at [179, 180] on img "Main content" at bounding box center [139, 194] width 238 height 163
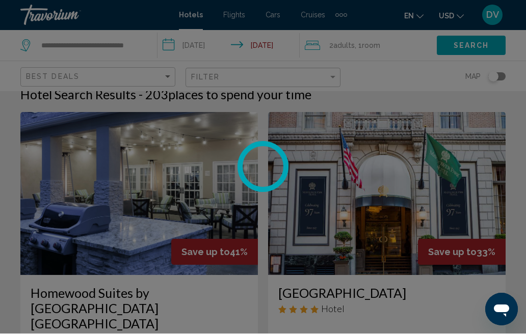
scroll to position [15, 0]
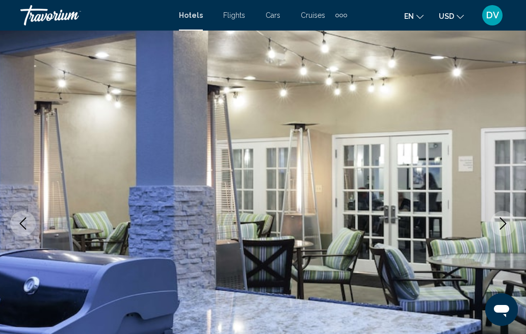
scroll to position [51, 0]
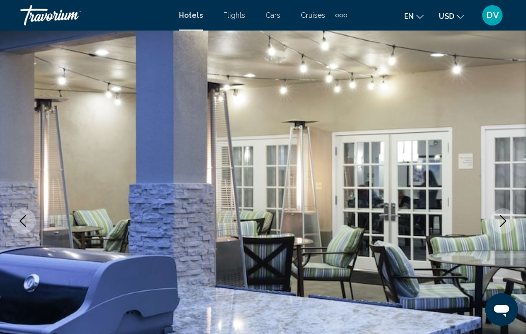
click at [502, 223] on icon "Next image" at bounding box center [503, 221] width 12 height 12
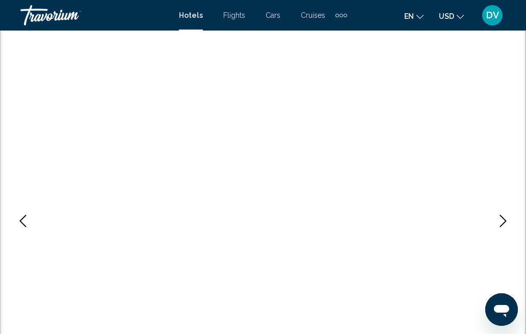
click at [503, 224] on icon "Next image" at bounding box center [503, 221] width 7 height 12
click at [504, 222] on icon "Next image" at bounding box center [503, 221] width 12 height 12
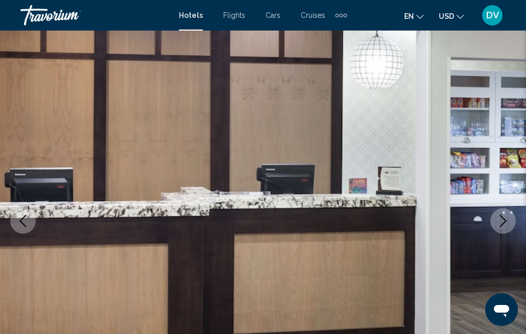
click at [498, 223] on icon "Next image" at bounding box center [503, 221] width 12 height 12
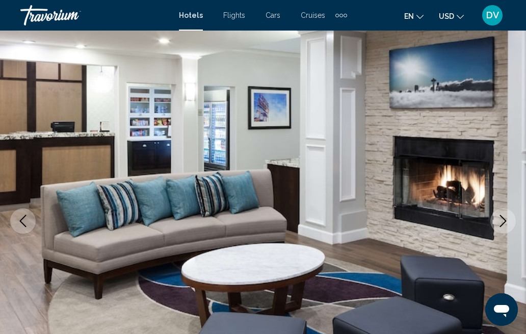
click at [503, 222] on icon "Next image" at bounding box center [503, 221] width 12 height 12
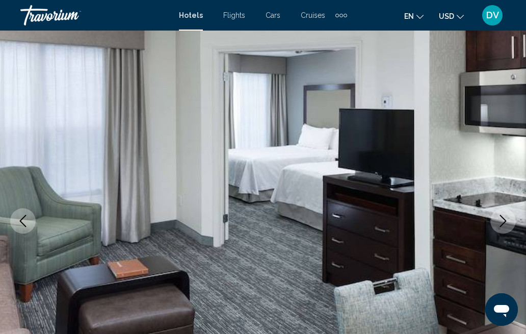
click at [503, 222] on icon "Next image" at bounding box center [503, 221] width 12 height 12
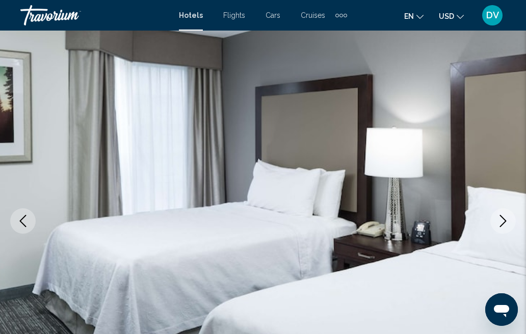
click at [503, 220] on icon "Next image" at bounding box center [503, 221] width 12 height 12
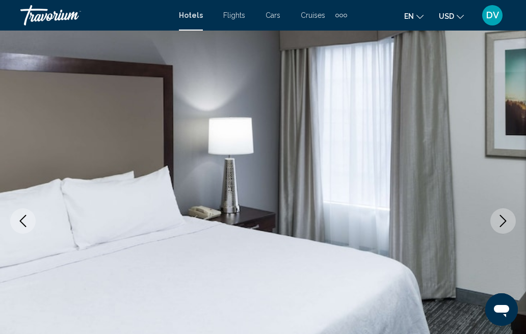
click at [505, 221] on icon "Next image" at bounding box center [503, 221] width 12 height 12
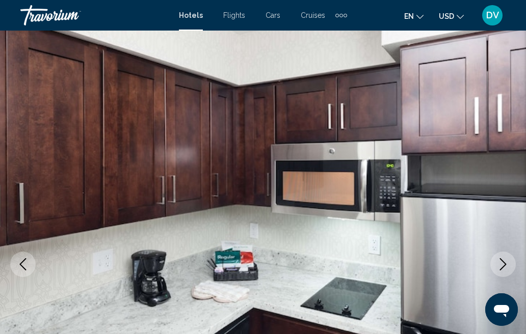
scroll to position [0, 0]
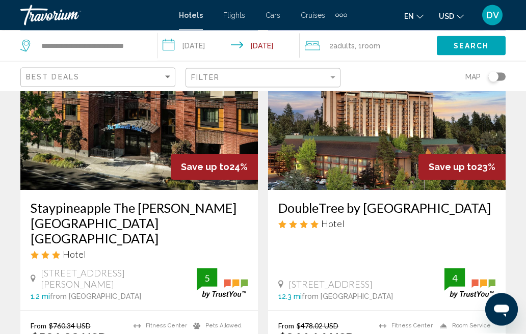
scroll to position [1262, 0]
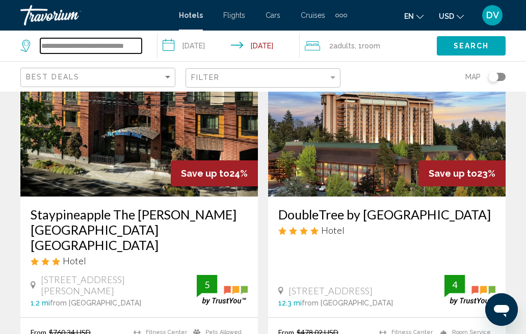
click at [142, 40] on input "**********" at bounding box center [90, 45] width 101 height 15
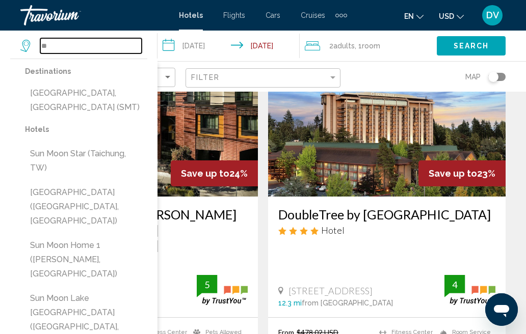
type input "*"
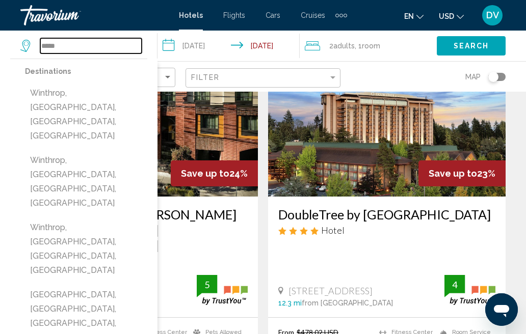
scroll to position [1257, 0]
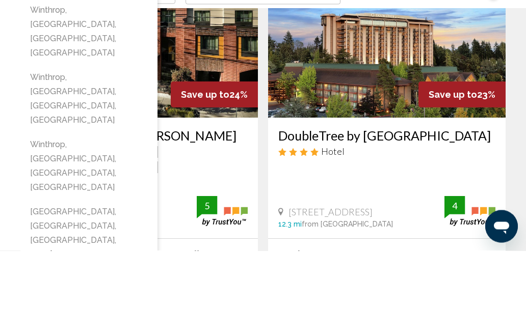
click at [79, 218] on button "Winthrop, Methow Valley, WA, United States" at bounding box center [86, 249] width 122 height 62
type input "**********"
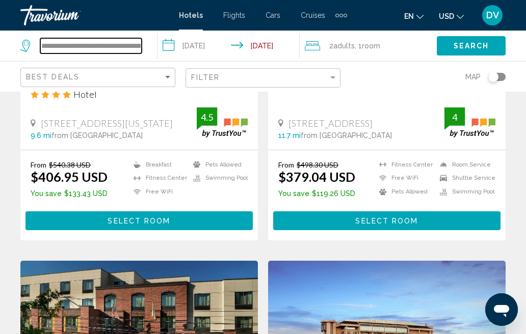
scroll to position [1033, 0]
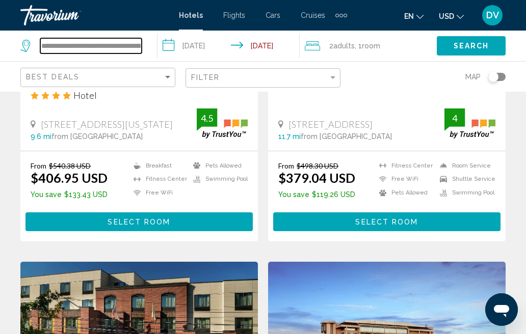
click at [131, 47] on input "**********" at bounding box center [90, 45] width 101 height 15
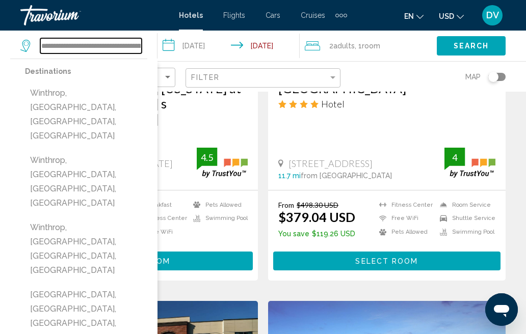
scroll to position [993, 0]
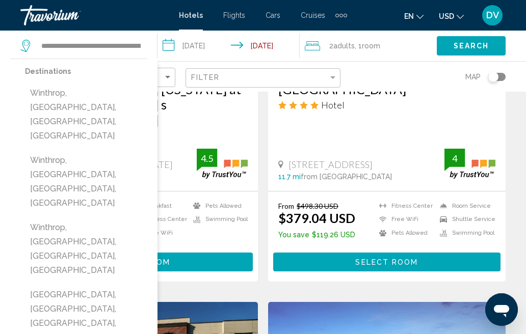
click at [465, 49] on span "Search" at bounding box center [472, 46] width 36 height 8
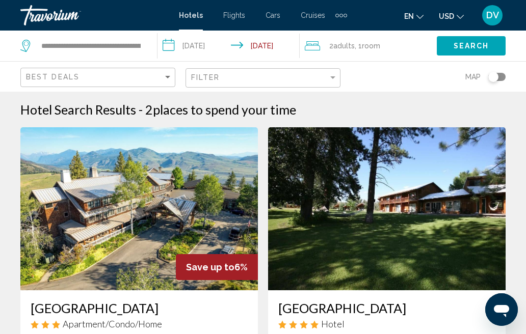
click at [200, 209] on img "Main content" at bounding box center [139, 208] width 238 height 163
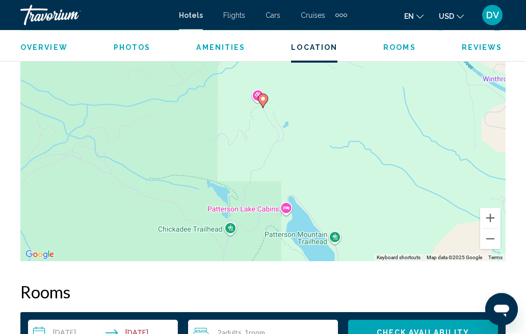
scroll to position [1381, 0]
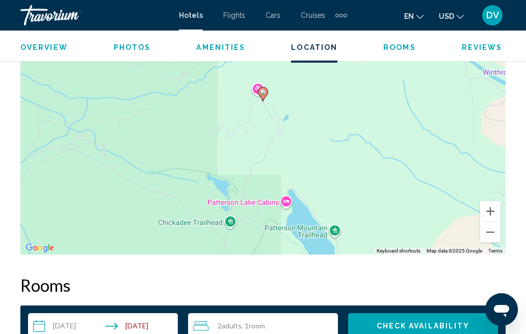
click at [492, 228] on button "Zoom out" at bounding box center [490, 232] width 20 height 20
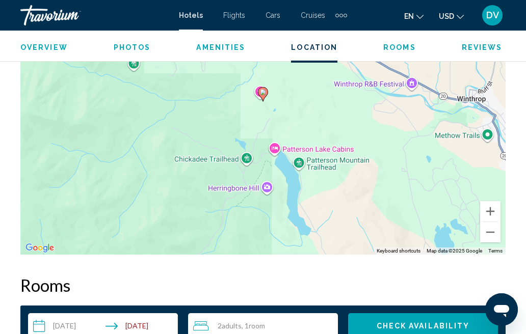
click at [494, 230] on button "Zoom out" at bounding box center [490, 232] width 20 height 20
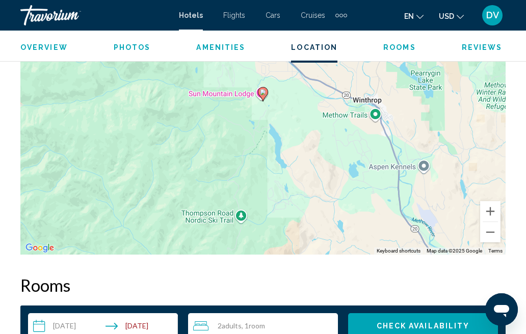
click at [491, 228] on button "Zoom out" at bounding box center [490, 232] width 20 height 20
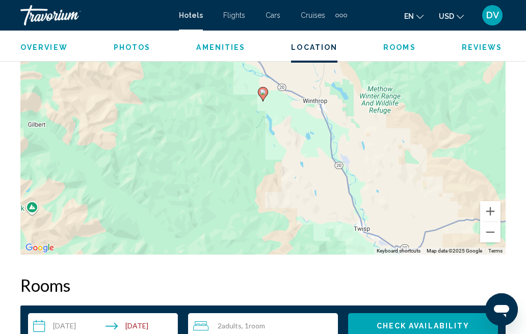
click at [491, 229] on button "Zoom out" at bounding box center [490, 232] width 20 height 20
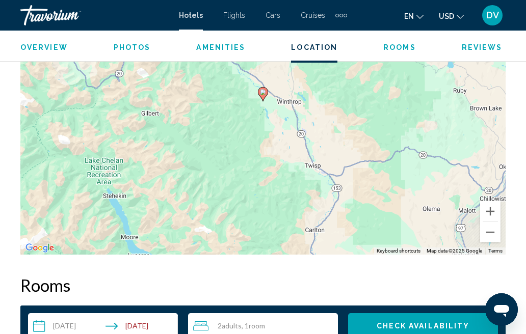
click at [489, 228] on button "Zoom out" at bounding box center [490, 232] width 20 height 20
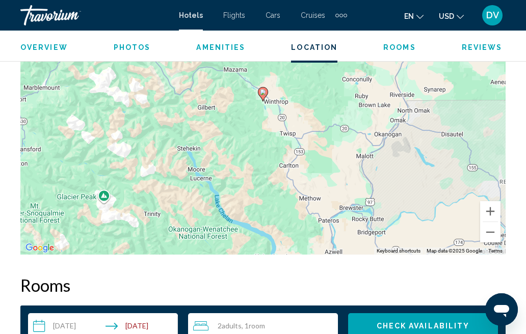
click at [493, 228] on button "Zoom out" at bounding box center [490, 232] width 20 height 20
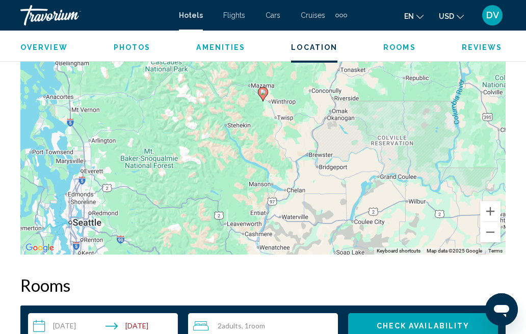
click at [489, 228] on button "Zoom out" at bounding box center [490, 232] width 20 height 20
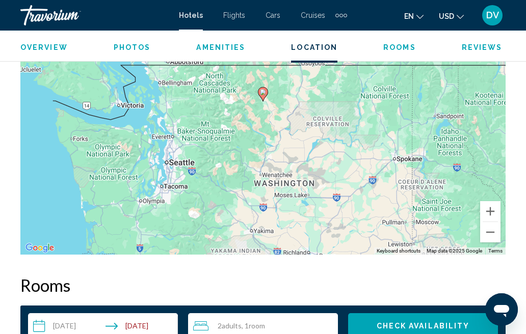
click at [489, 230] on button "Zoom out" at bounding box center [490, 232] width 20 height 20
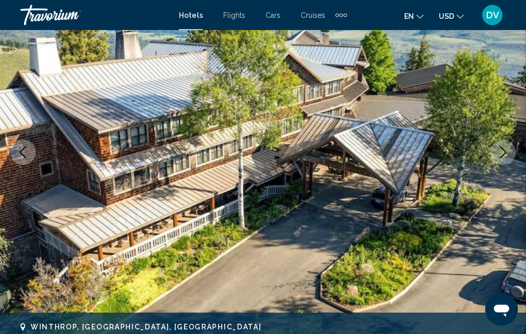
scroll to position [0, 0]
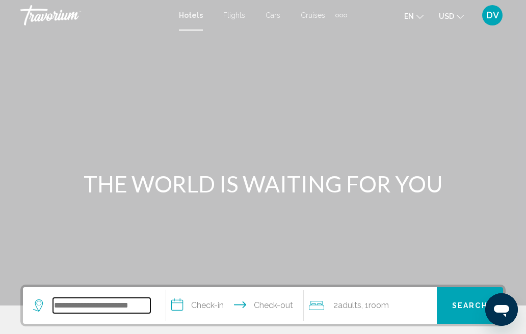
click at [106, 302] on input "Search widget" at bounding box center [101, 305] width 97 height 15
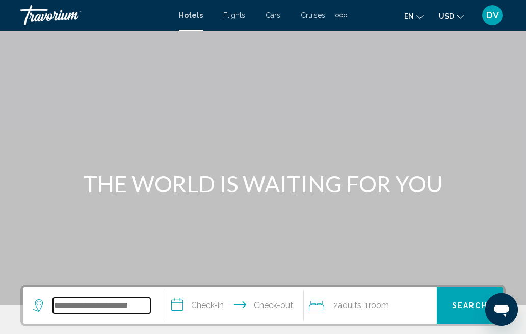
scroll to position [37, 0]
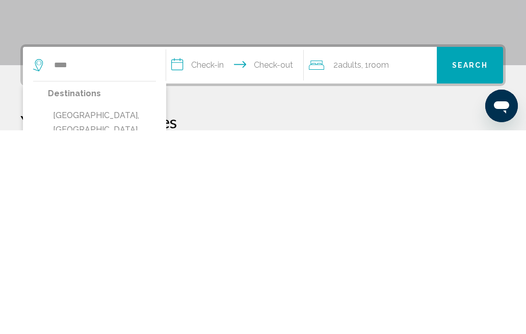
type input "**********"
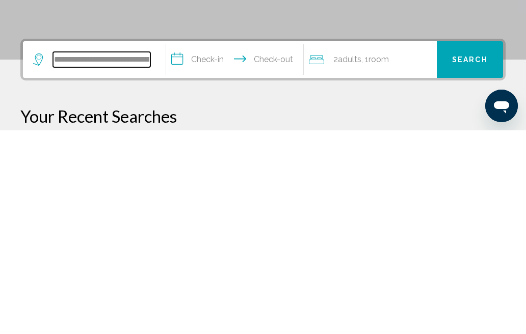
scroll to position [48, 0]
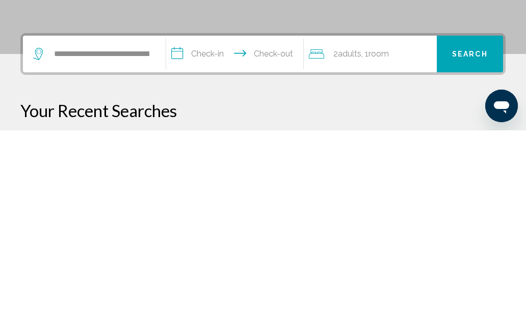
click at [201, 240] on input "**********" at bounding box center [237, 260] width 142 height 40
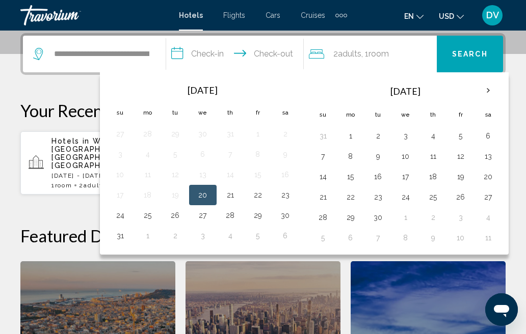
click at [491, 91] on th "Next month" at bounding box center [489, 91] width 28 height 22
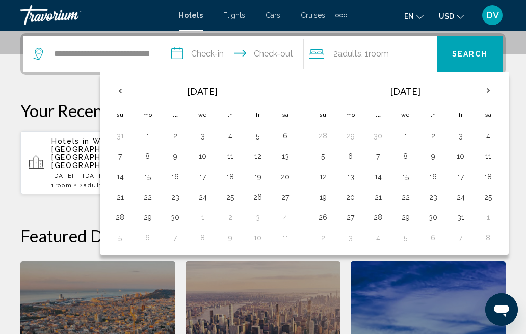
click at [463, 136] on button "3" at bounding box center [461, 136] width 16 height 14
click at [328, 156] on button "5" at bounding box center [323, 156] width 16 height 14
type input "**********"
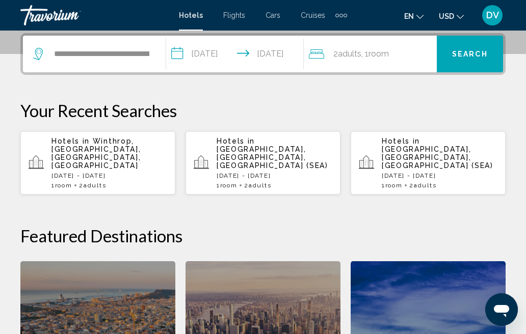
click at [474, 55] on span "Search" at bounding box center [470, 54] width 36 height 8
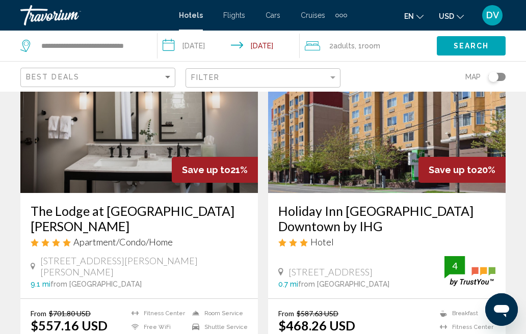
scroll to position [876, 0]
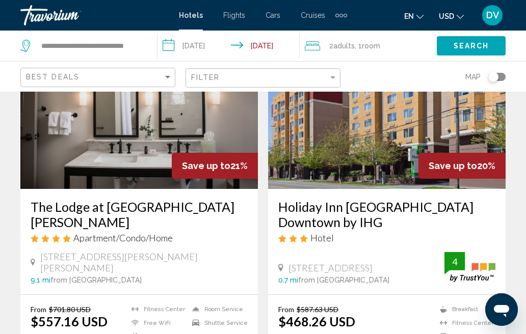
click at [196, 46] on input "**********" at bounding box center [231, 48] width 146 height 34
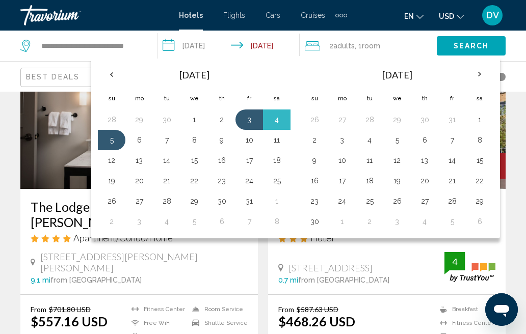
click at [110, 76] on th "Previous month" at bounding box center [112, 74] width 28 height 22
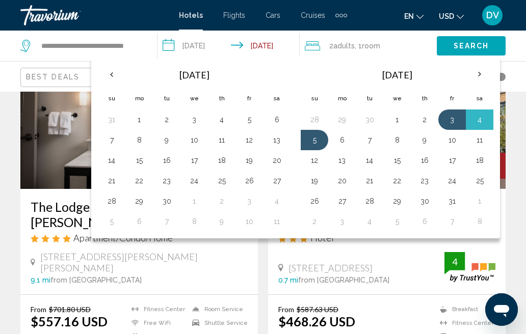
click at [250, 181] on button "26" at bounding box center [249, 181] width 16 height 14
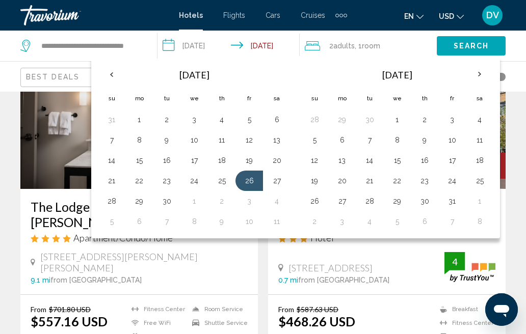
click at [113, 203] on button "28" at bounding box center [111, 201] width 16 height 14
type input "**********"
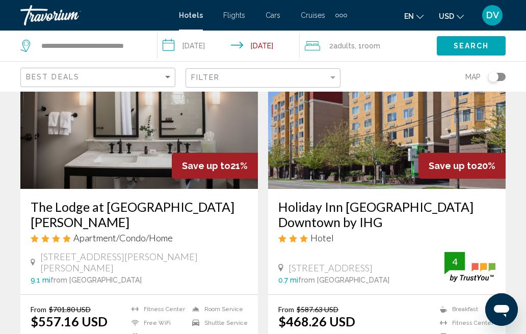
click at [472, 47] on span "Search" at bounding box center [472, 46] width 36 height 8
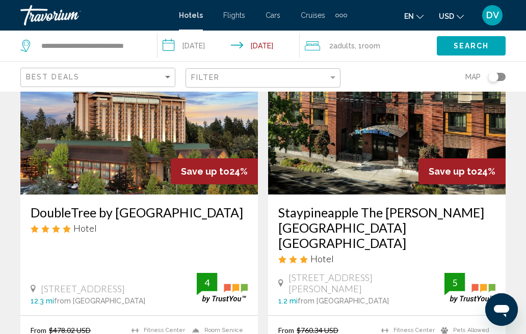
scroll to position [1260, 0]
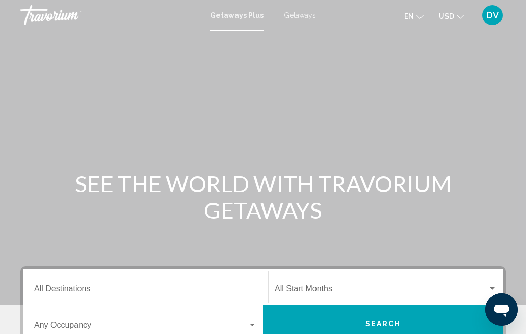
click at [293, 17] on span "Getaways" at bounding box center [300, 15] width 32 height 8
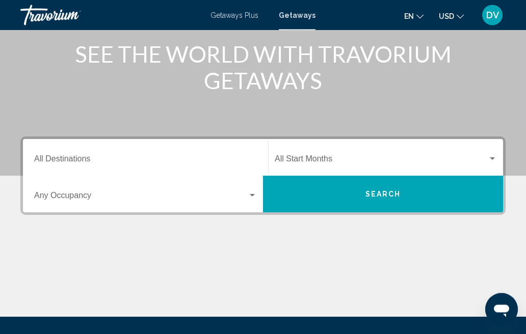
click at [80, 158] on input "Destination All Destinations" at bounding box center [145, 161] width 223 height 9
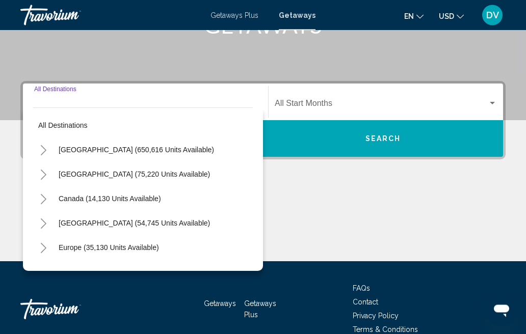
scroll to position [202, 0]
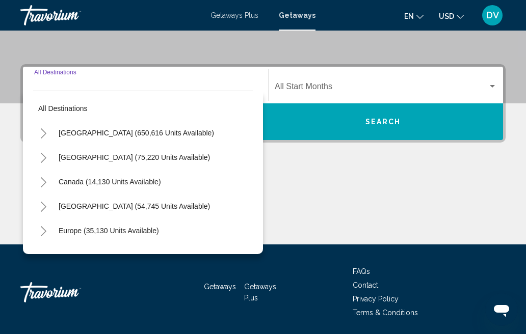
click at [163, 141] on button "[GEOGRAPHIC_DATA] (650,616 units available)" at bounding box center [137, 132] width 166 height 23
type input "**********"
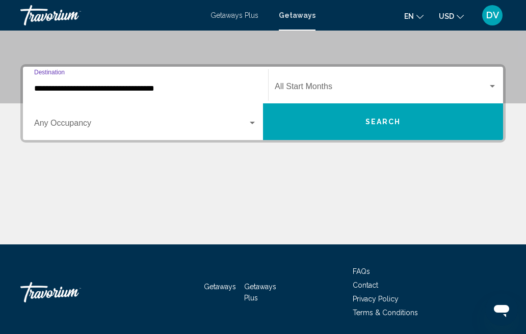
click at [493, 87] on div "Search widget" at bounding box center [492, 86] width 5 height 3
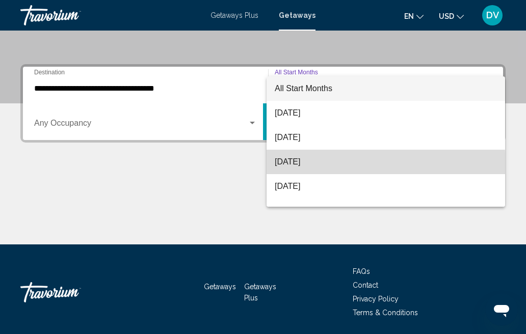
click at [315, 166] on span "[DATE]" at bounding box center [386, 162] width 222 height 24
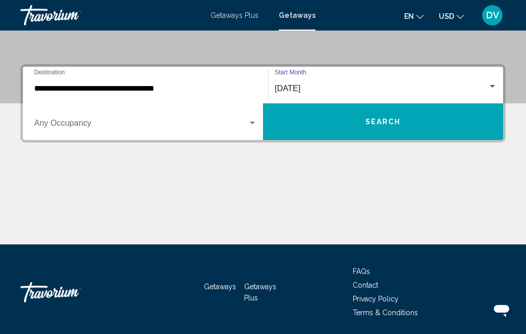
click at [384, 124] on span "Search" at bounding box center [384, 122] width 36 height 8
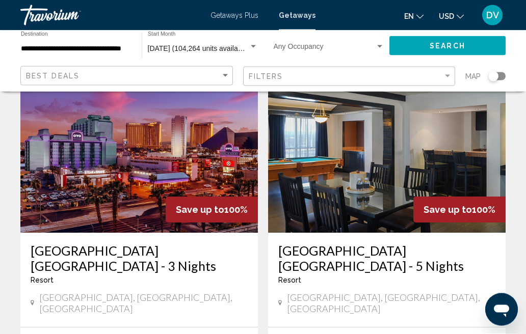
scroll to position [56, 0]
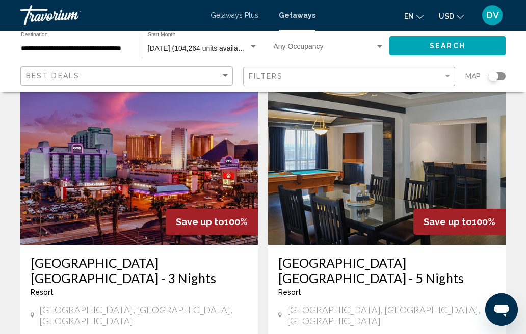
click at [199, 167] on img "Main content" at bounding box center [139, 163] width 238 height 163
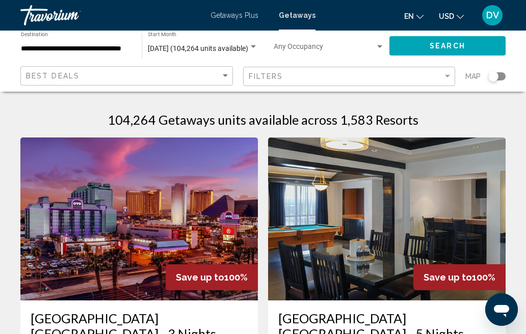
click at [492, 76] on div "Search widget" at bounding box center [493, 76] width 10 height 10
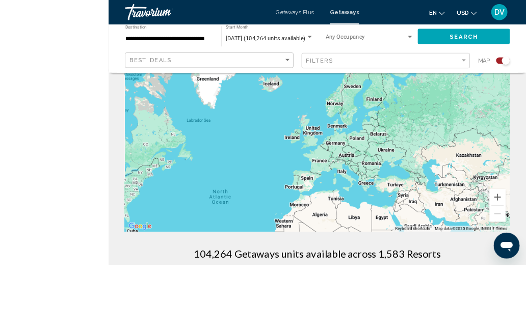
scroll to position [206, 0]
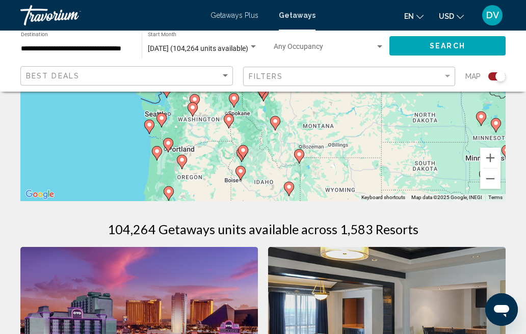
type input "**********"
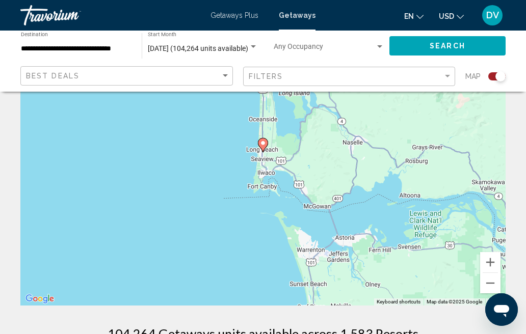
click at [267, 139] on gmp-advanced-marker "Main content" at bounding box center [263, 145] width 10 height 15
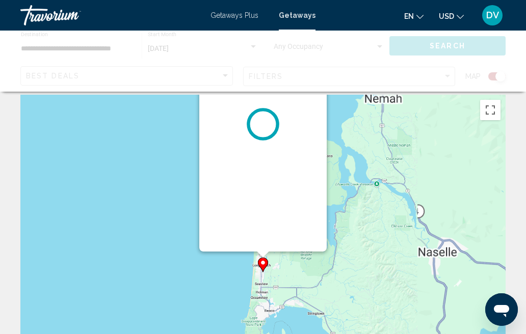
scroll to position [0, 0]
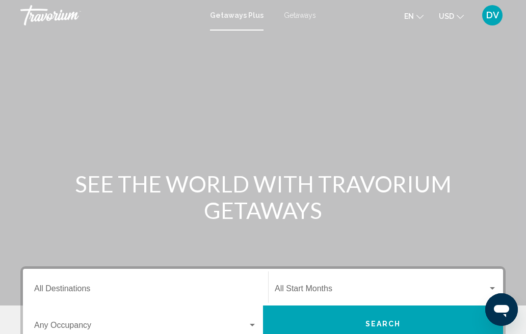
click at [302, 19] on span "Getaways" at bounding box center [300, 15] width 32 height 8
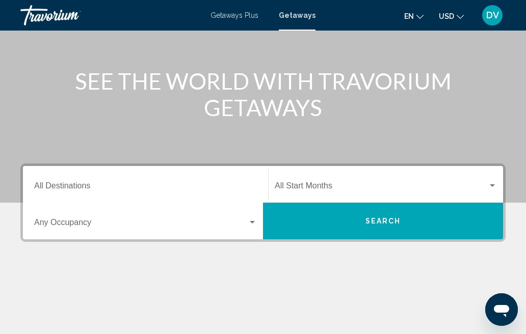
scroll to position [118, 0]
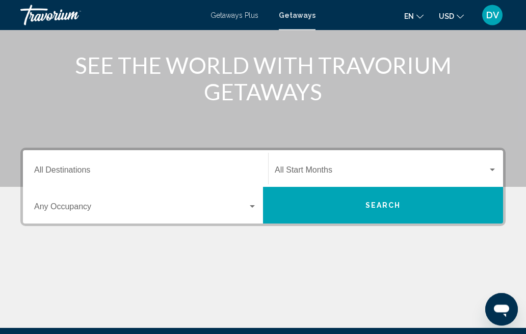
click at [118, 168] on input "Destination All Destinations" at bounding box center [145, 172] width 223 height 9
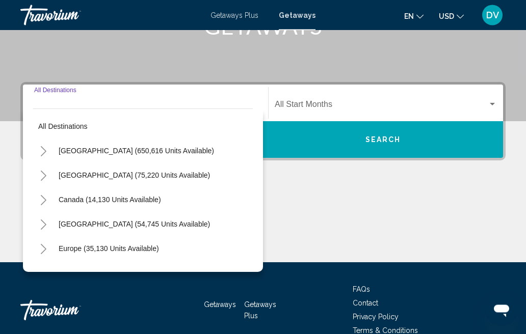
scroll to position [202, 0]
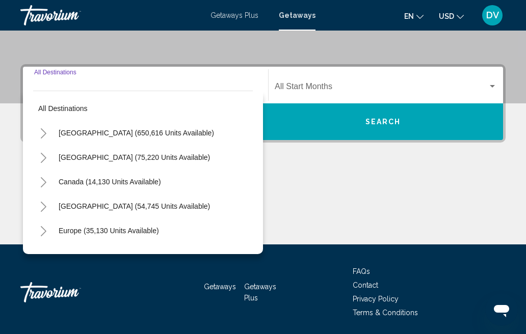
click at [180, 136] on span "[GEOGRAPHIC_DATA] (650,616 units available)" at bounding box center [136, 133] width 155 height 8
type input "**********"
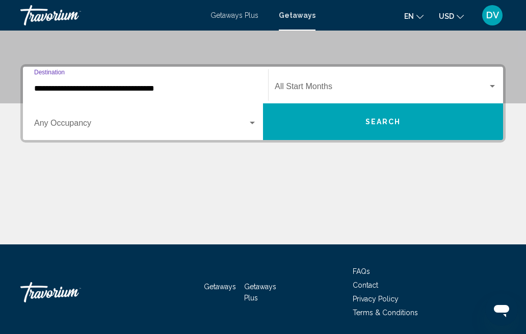
click at [494, 84] on div "Search widget" at bounding box center [492, 87] width 9 height 8
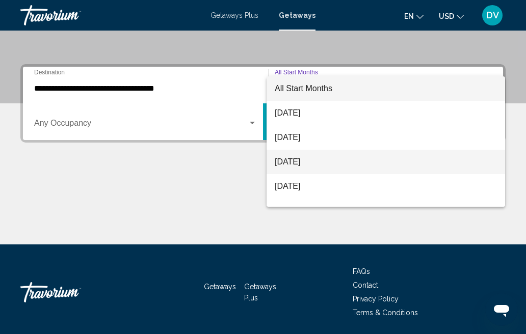
click at [321, 163] on span "[DATE]" at bounding box center [386, 162] width 222 height 24
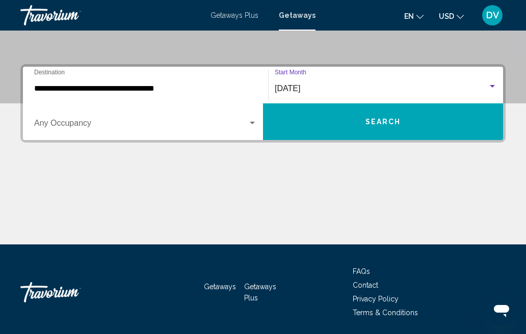
click at [387, 116] on button "Search" at bounding box center [383, 121] width 240 height 37
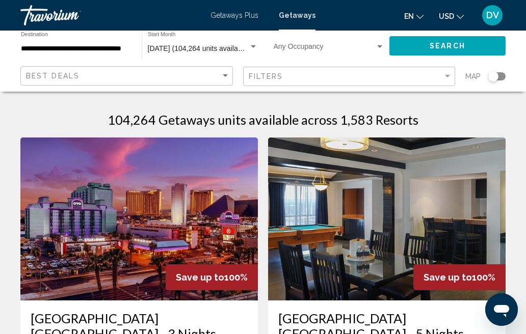
click at [496, 79] on div "Search widget" at bounding box center [493, 76] width 10 height 10
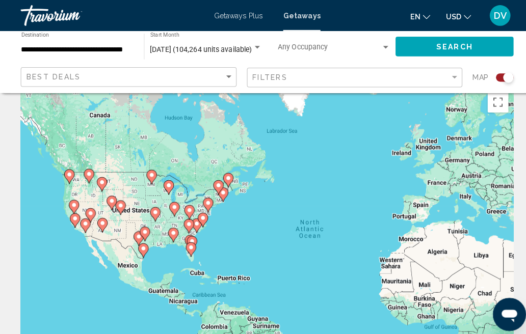
scroll to position [29, 0]
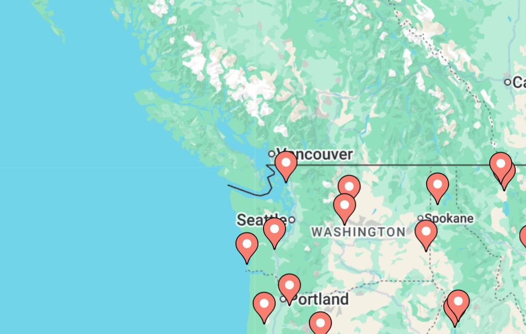
type input "**********"
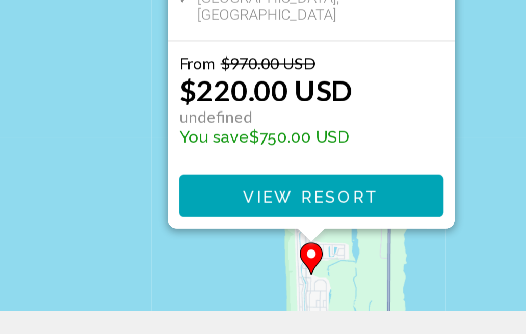
scroll to position [100, 0]
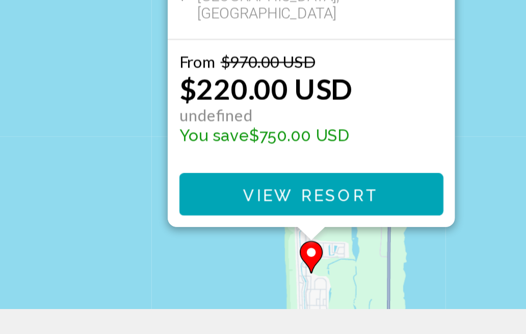
click at [232, 253] on span "View Resort" at bounding box center [262, 257] width 61 height 8
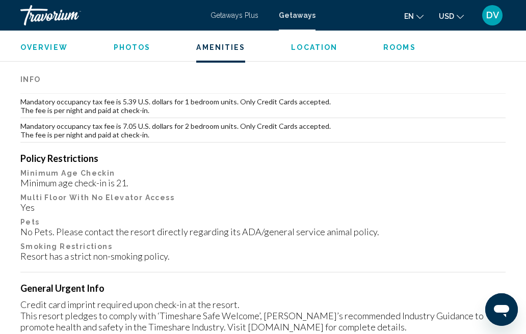
scroll to position [1326, 0]
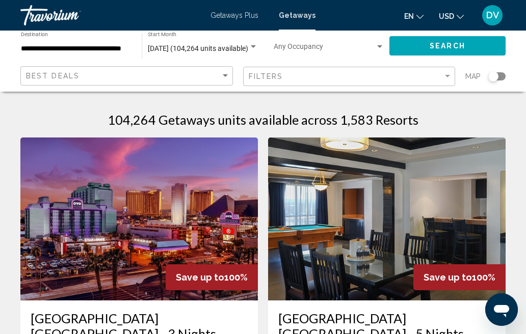
click at [497, 74] on div "Search widget" at bounding box center [493, 76] width 10 height 10
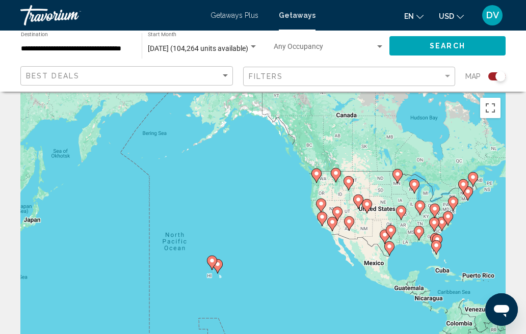
scroll to position [73, 0]
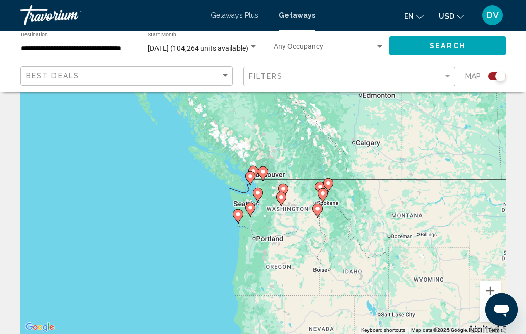
type input "**********"
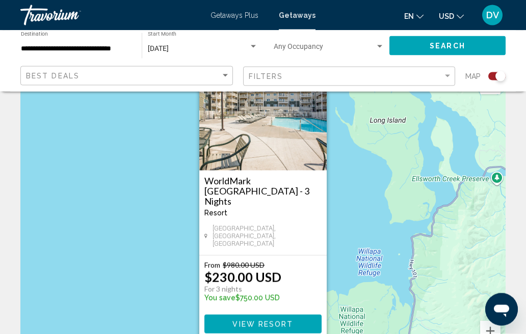
scroll to position [63, 0]
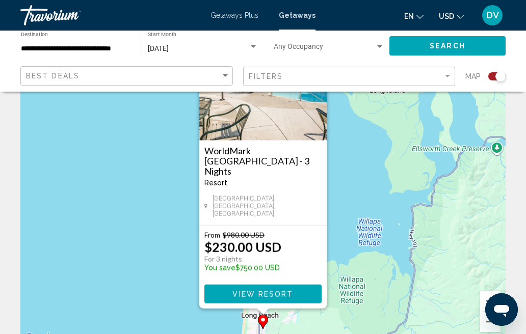
click at [281, 295] on span "View Resort" at bounding box center [262, 295] width 61 height 8
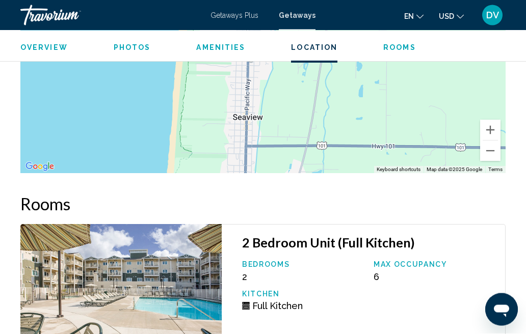
scroll to position [1988, 0]
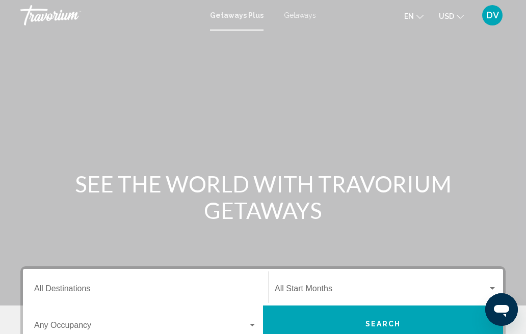
click at [305, 18] on span "Getaways" at bounding box center [300, 15] width 32 height 8
click at [246, 11] on span "Getaways Plus" at bounding box center [235, 15] width 48 height 8
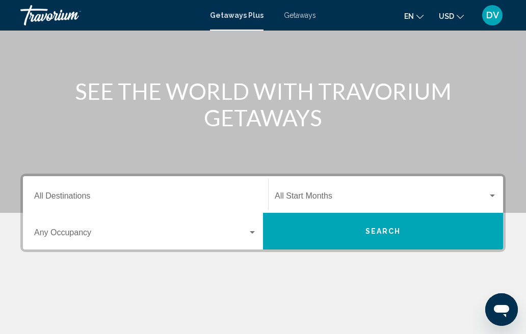
click at [78, 199] on input "Destination All Destinations" at bounding box center [145, 198] width 223 height 9
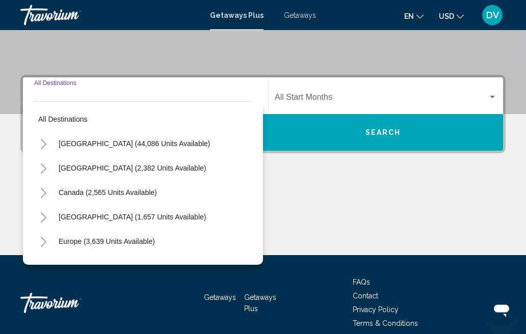
scroll to position [202, 0]
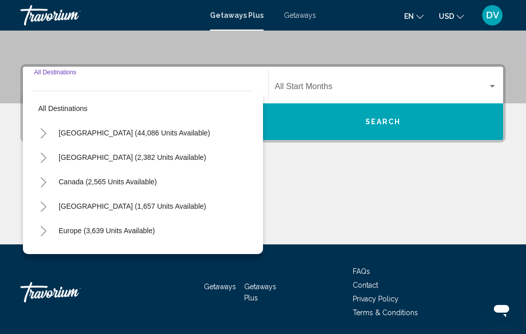
click at [159, 137] on span "[GEOGRAPHIC_DATA] (44,086 units available)" at bounding box center [134, 133] width 151 height 8
type input "**********"
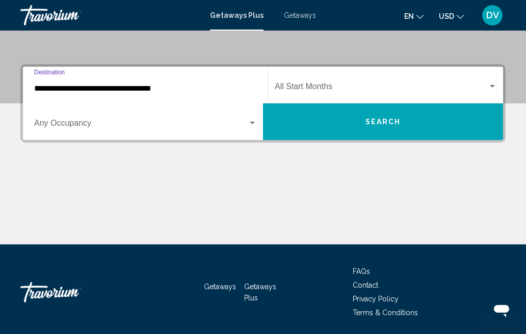
click at [490, 83] on div "Search widget" at bounding box center [492, 87] width 9 height 8
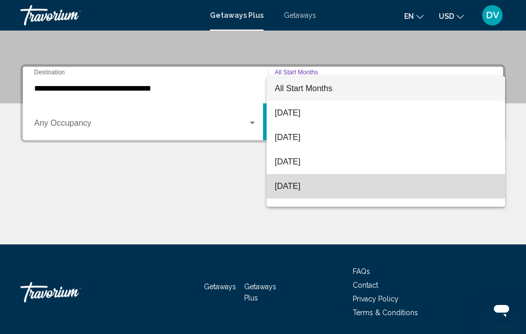
click at [313, 190] on span "[DATE]" at bounding box center [386, 186] width 222 height 24
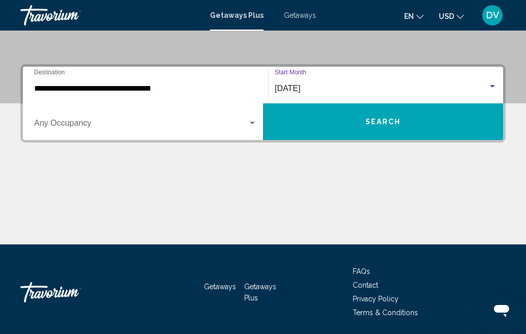
click at [405, 121] on button "Search" at bounding box center [383, 121] width 240 height 37
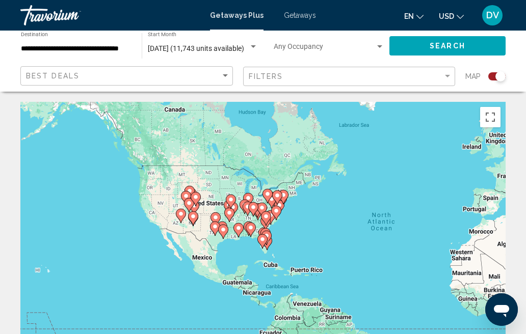
scroll to position [38, 0]
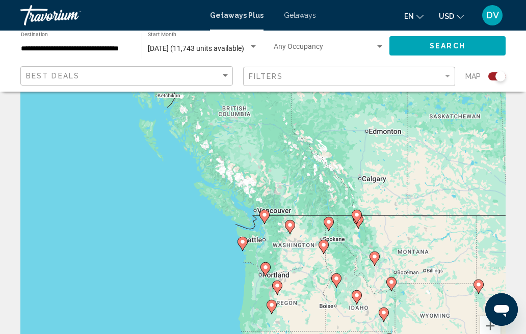
type input "**********"
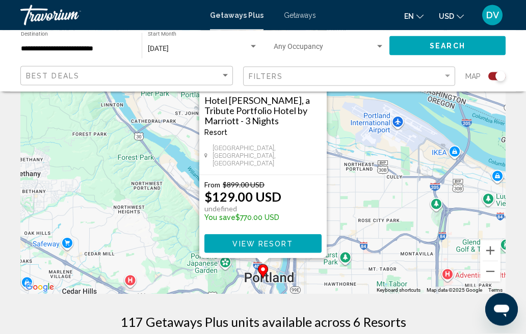
scroll to position [114, 0]
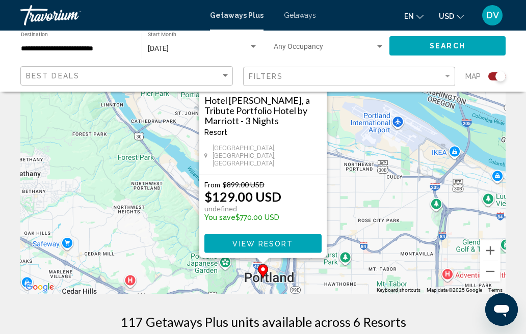
click at [278, 247] on span "View Resort" at bounding box center [262, 244] width 61 height 8
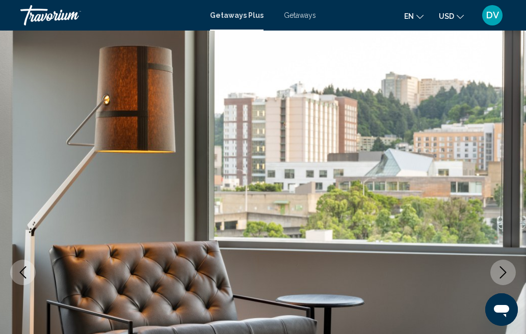
click at [510, 274] on button "Next image" at bounding box center [502, 272] width 25 height 25
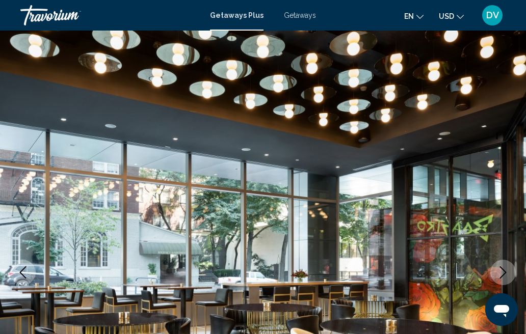
click at [504, 277] on icon "Next image" at bounding box center [503, 273] width 12 height 12
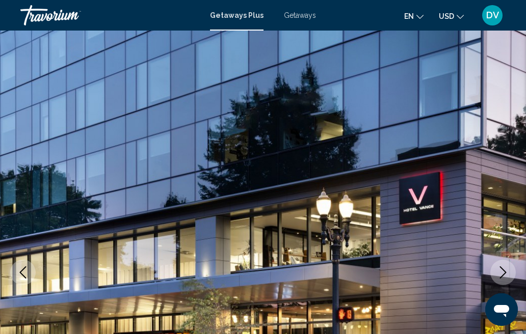
click at [505, 275] on icon "Next image" at bounding box center [503, 273] width 12 height 12
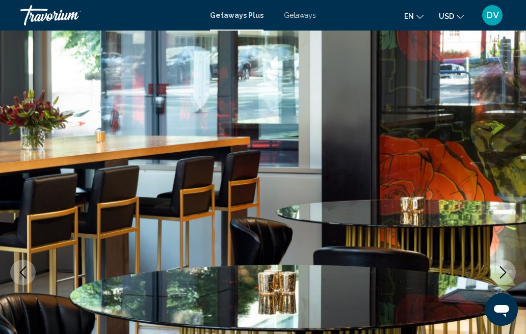
click at [503, 276] on icon "Next image" at bounding box center [503, 273] width 7 height 12
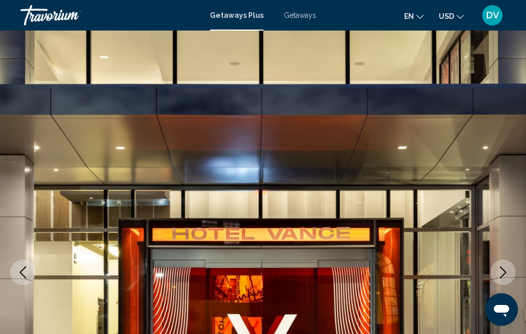
click at [505, 272] on icon "Next image" at bounding box center [503, 273] width 12 height 12
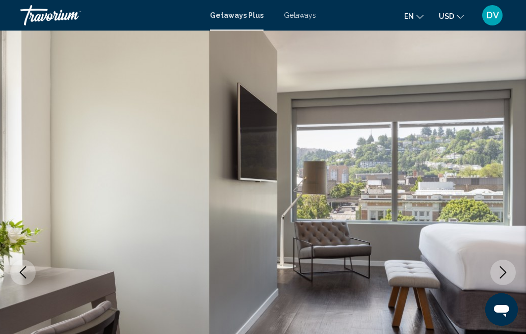
click at [502, 277] on icon "Next image" at bounding box center [503, 273] width 7 height 12
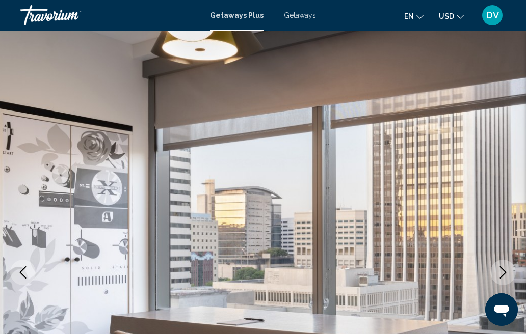
click at [503, 275] on icon "Next image" at bounding box center [503, 273] width 7 height 12
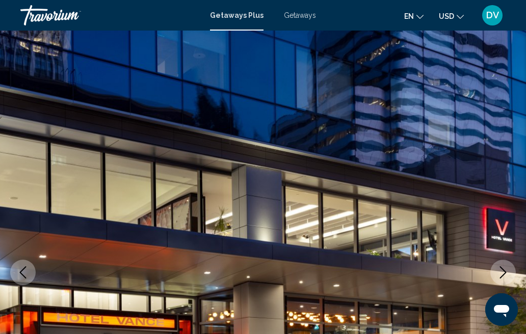
click at [505, 274] on icon "Next image" at bounding box center [503, 273] width 12 height 12
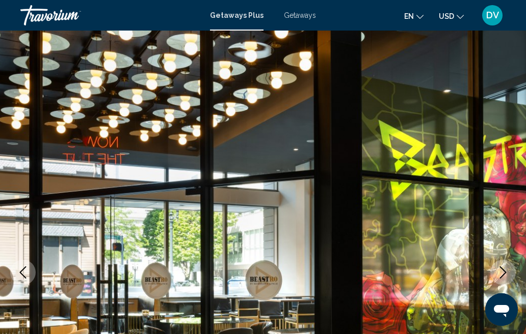
click at [504, 274] on icon "Next image" at bounding box center [503, 273] width 7 height 12
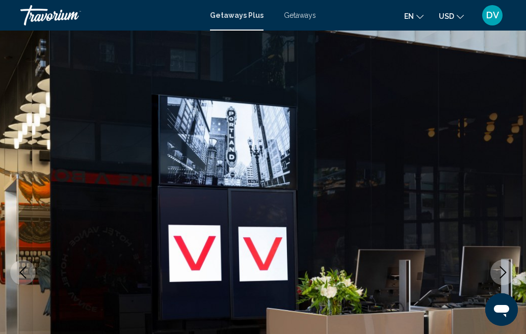
click at [504, 274] on icon "Next image" at bounding box center [503, 273] width 12 height 12
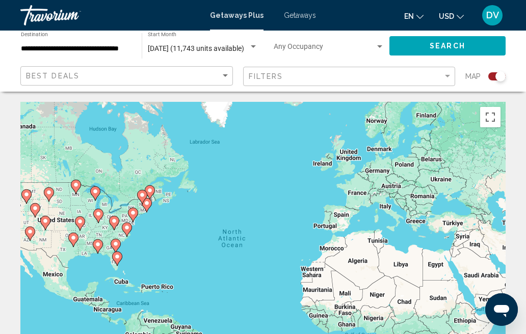
click at [253, 48] on div "Search widget" at bounding box center [253, 46] width 5 height 3
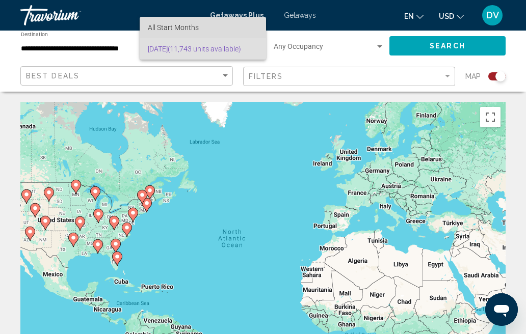
click at [251, 35] on span "All Start Months" at bounding box center [203, 27] width 110 height 21
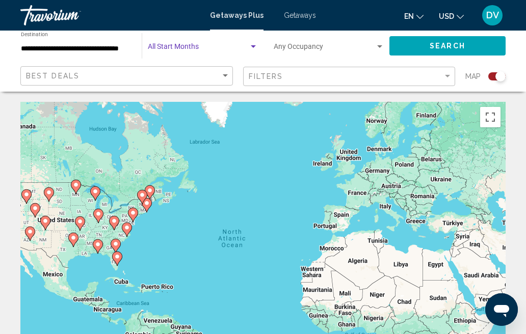
click at [253, 48] on div "Search widget" at bounding box center [253, 47] width 9 height 8
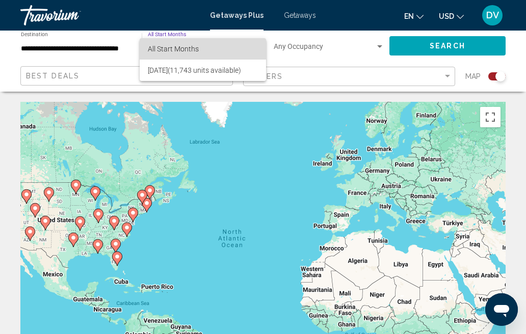
click at [254, 55] on span "All Start Months" at bounding box center [203, 48] width 110 height 21
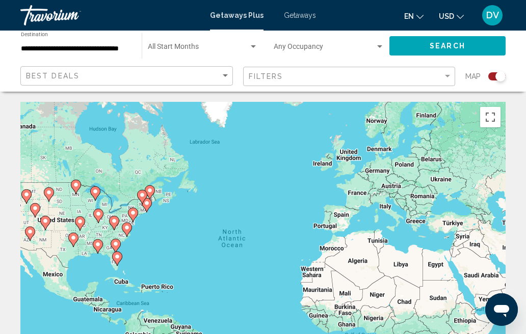
click at [254, 47] on div "Search widget" at bounding box center [253, 46] width 5 height 3
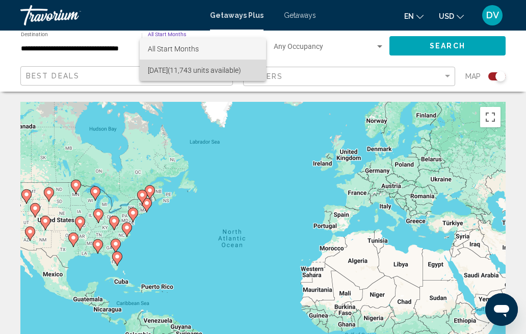
click at [205, 71] on span "[DATE] (11,743 units available)" at bounding box center [203, 70] width 110 height 21
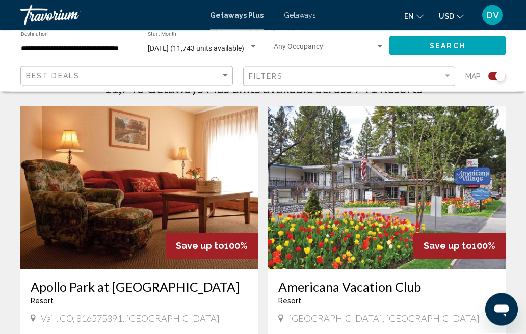
scroll to position [348, 0]
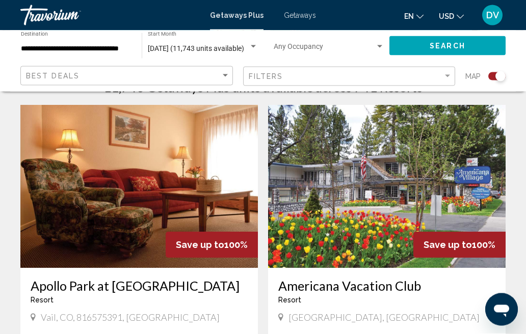
click at [461, 181] on img "Main content" at bounding box center [387, 187] width 238 height 163
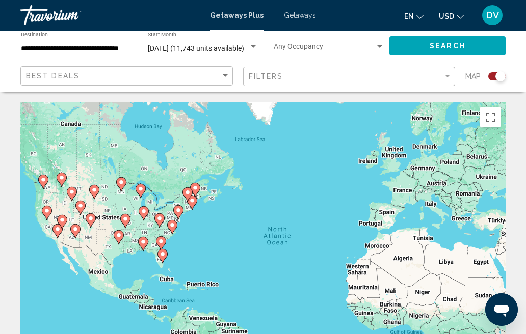
click at [253, 48] on div "Search widget" at bounding box center [253, 47] width 9 height 8
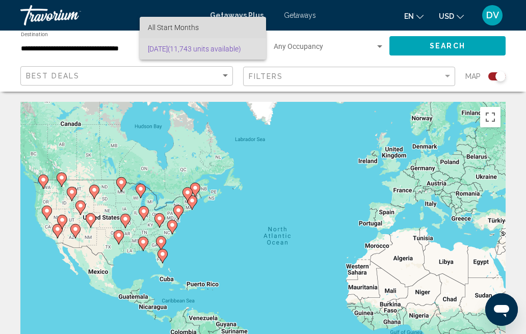
click at [162, 30] on span "All Start Months" at bounding box center [173, 27] width 51 height 8
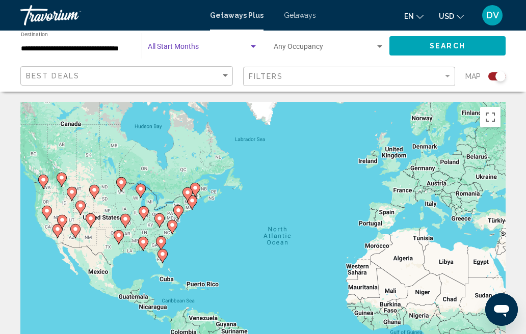
click at [383, 44] on div "Search widget" at bounding box center [379, 47] width 9 height 8
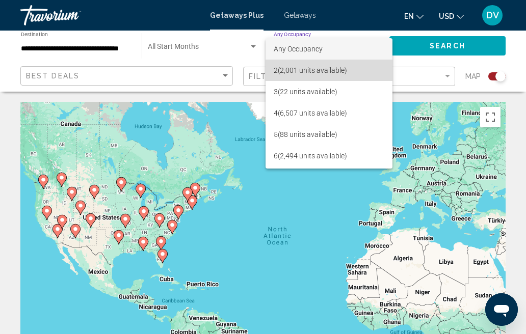
click at [330, 73] on span "2 (2,001 units available)" at bounding box center [329, 70] width 111 height 21
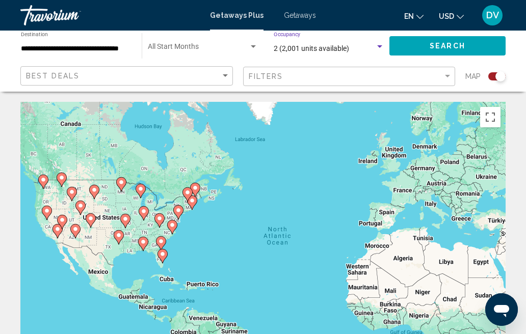
click at [439, 44] on span "Search" at bounding box center [448, 46] width 36 height 8
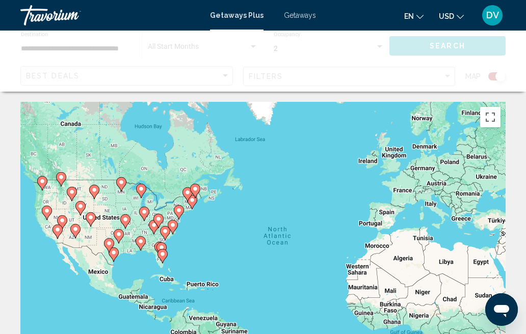
click at [45, 179] on icon "Main content" at bounding box center [42, 183] width 9 height 13
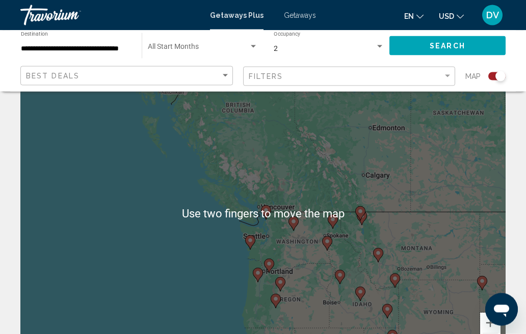
scroll to position [47, 0]
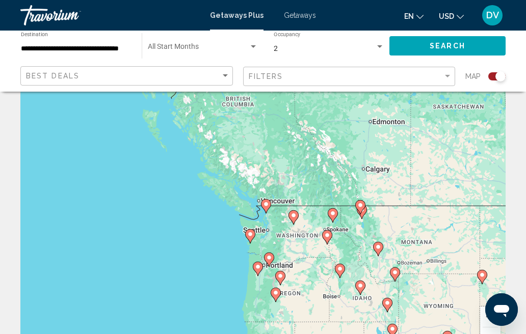
type input "**********"
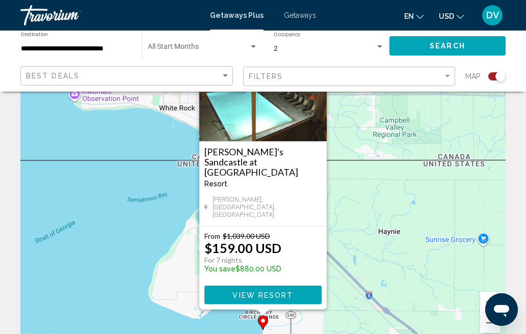
scroll to position [71, 0]
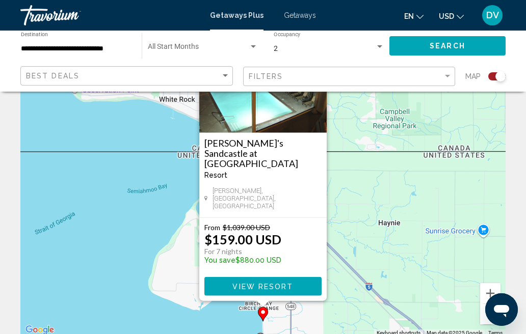
click at [284, 287] on span "View Resort" at bounding box center [262, 287] width 61 height 8
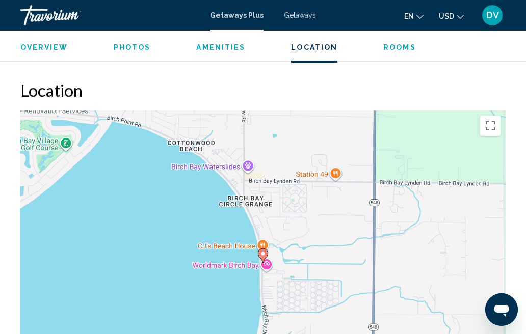
scroll to position [1548, 0]
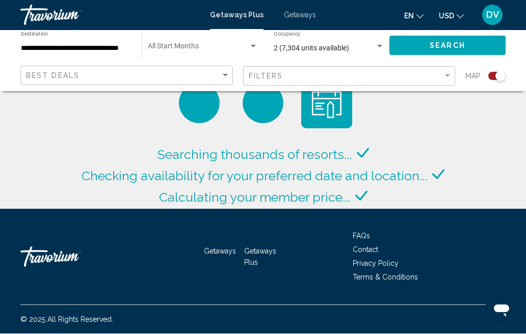
scroll to position [36, 0]
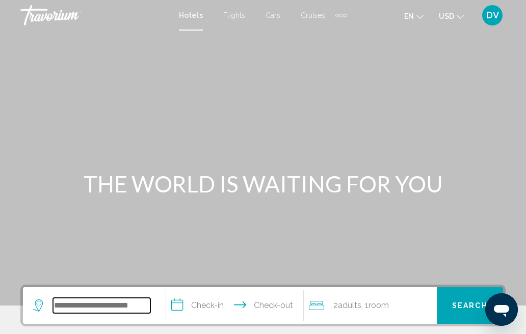
click at [110, 304] on input "Search widget" at bounding box center [101, 305] width 97 height 15
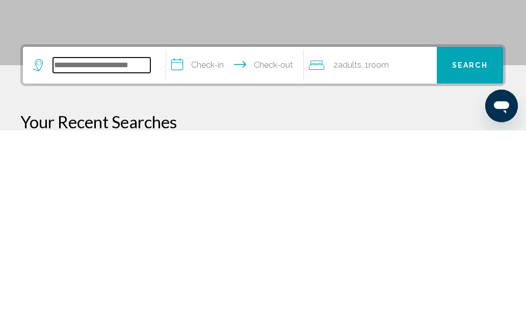
type input "*"
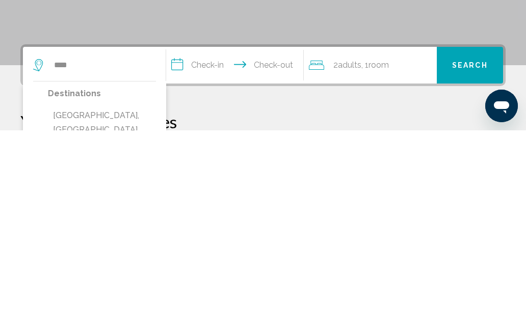
type input "**********"
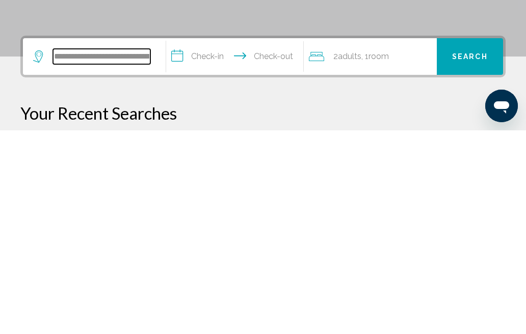
scroll to position [48, 0]
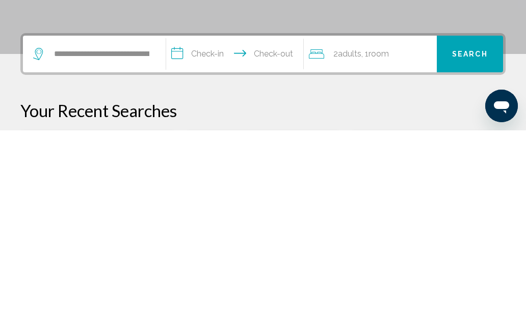
click at [246, 240] on input "**********" at bounding box center [237, 260] width 142 height 40
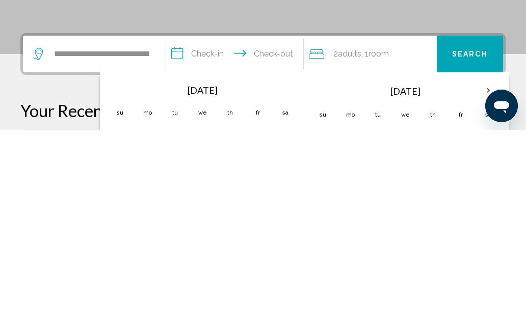
scroll to position [252, 0]
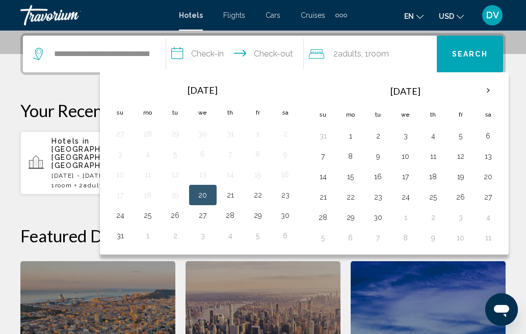
click at [264, 217] on button "29" at bounding box center [258, 216] width 16 height 14
click at [127, 236] on button "31" at bounding box center [120, 236] width 16 height 14
type input "**********"
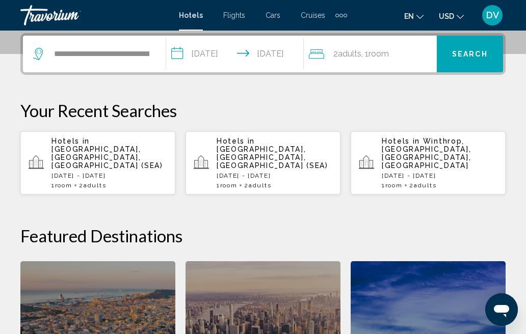
click at [477, 58] on span "Search" at bounding box center [470, 54] width 36 height 8
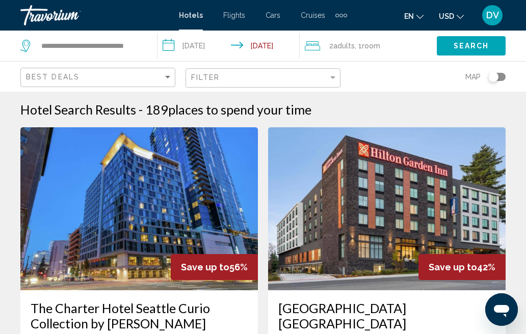
click at [367, 233] on img "Main content" at bounding box center [387, 208] width 238 height 163
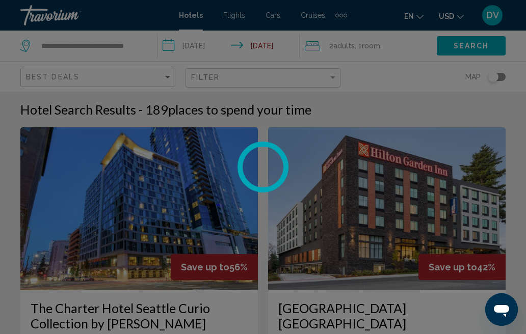
scroll to position [15, 0]
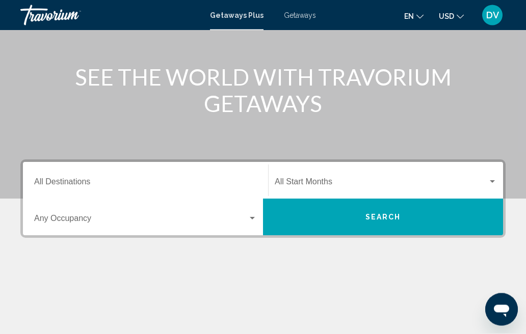
scroll to position [115, 0]
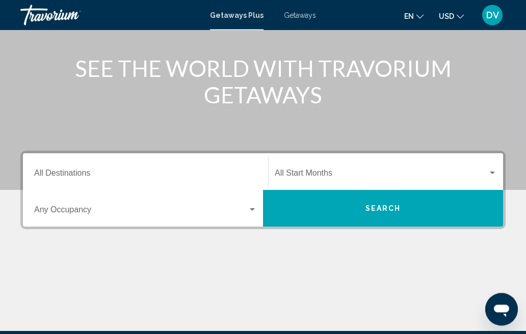
click at [100, 172] on input "Destination All Destinations" at bounding box center [145, 175] width 223 height 9
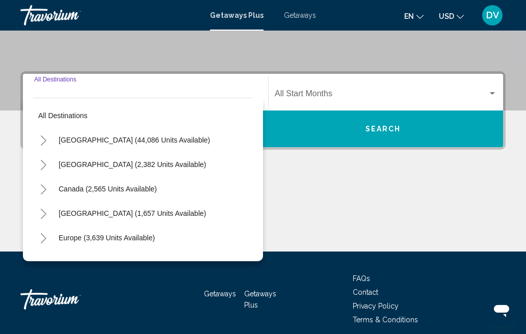
scroll to position [202, 0]
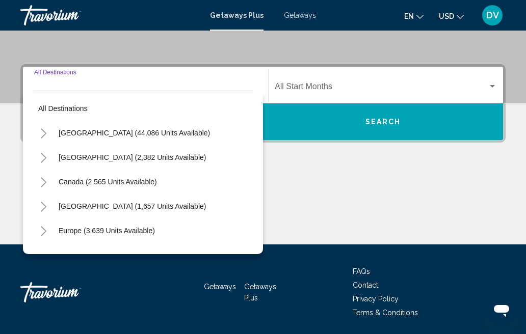
click at [139, 137] on button "[GEOGRAPHIC_DATA] (44,086 units available)" at bounding box center [135, 132] width 162 height 23
type input "**********"
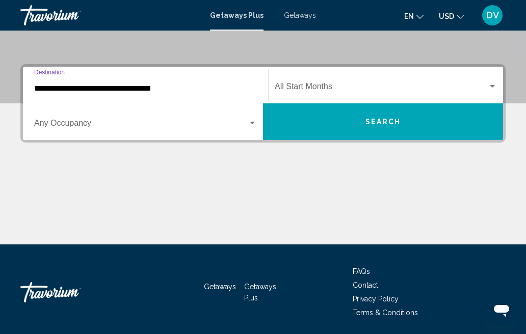
click at [487, 89] on span "Search widget" at bounding box center [381, 88] width 213 height 9
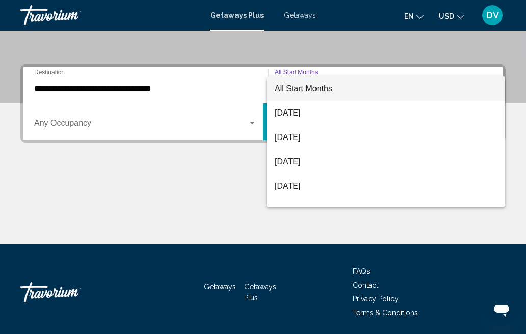
click at [334, 140] on span "[DATE]" at bounding box center [386, 137] width 222 height 24
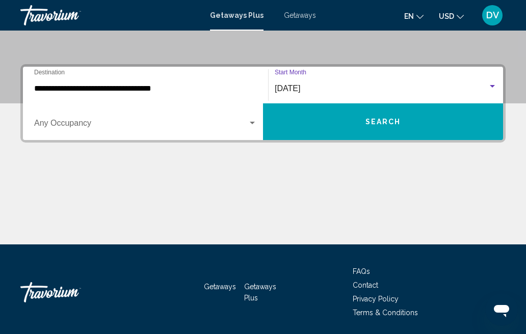
click at [405, 118] on button "Search" at bounding box center [383, 121] width 240 height 37
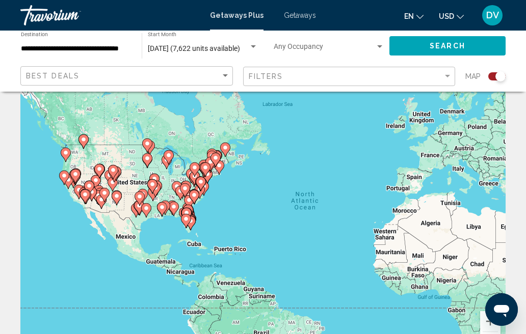
scroll to position [42, 0]
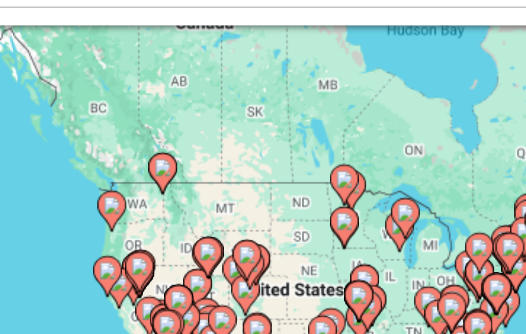
click at [67, 152] on image "Main content" at bounding box center [70, 155] width 6 height 6
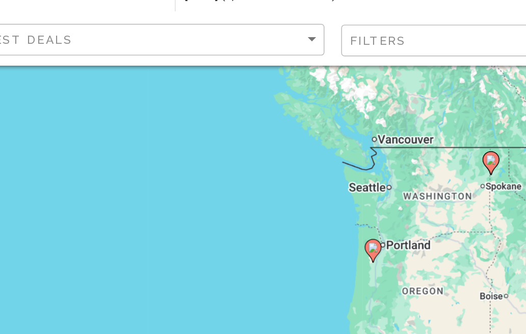
click at [257, 197] on gmp-advanced-marker "Main content" at bounding box center [262, 204] width 10 height 15
type input "**********"
click at [259, 200] on image "Main content" at bounding box center [262, 203] width 6 height 6
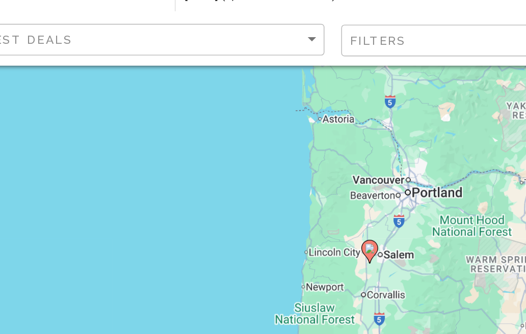
click at [256, 199] on icon "Main content" at bounding box center [260, 205] width 9 height 13
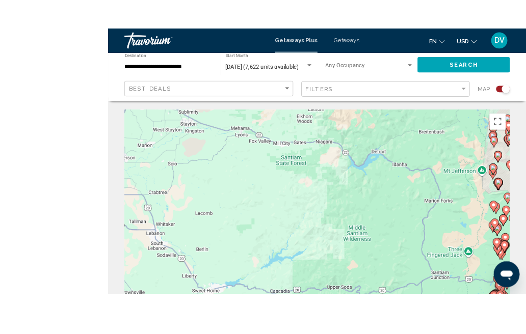
scroll to position [29, 0]
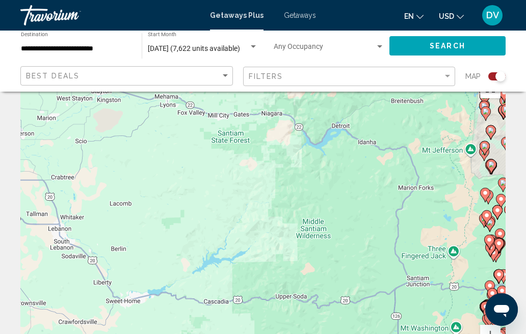
click at [476, 174] on div "To activate drag with keyboard, press Alt + Enter. Once in keyboard drag state,…" at bounding box center [262, 226] width 485 height 306
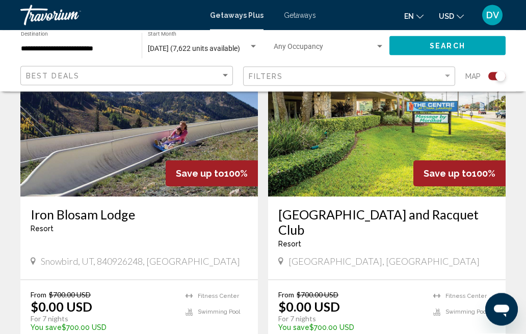
scroll to position [767, 0]
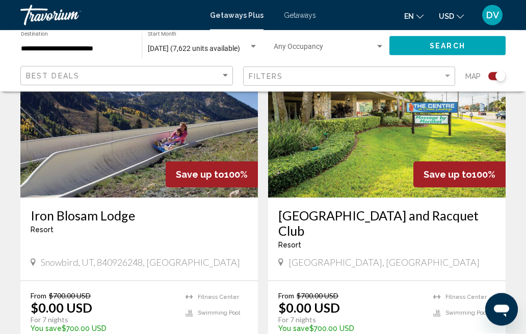
click at [193, 136] on img "Main content" at bounding box center [139, 116] width 238 height 163
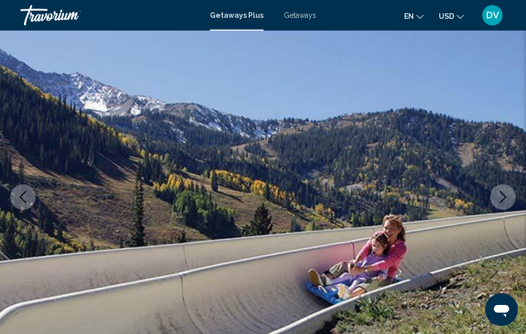
scroll to position [78, 0]
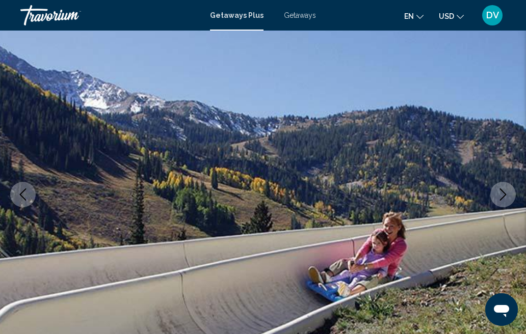
click at [503, 197] on icon "Next image" at bounding box center [503, 195] width 12 height 12
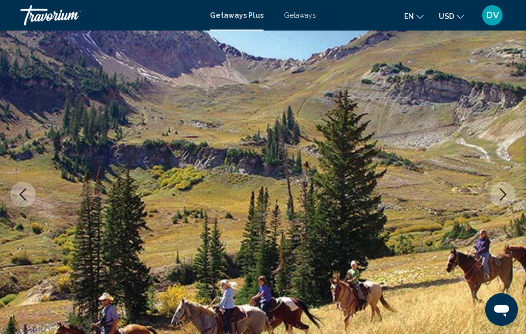
click at [502, 199] on icon "Next image" at bounding box center [503, 195] width 7 height 12
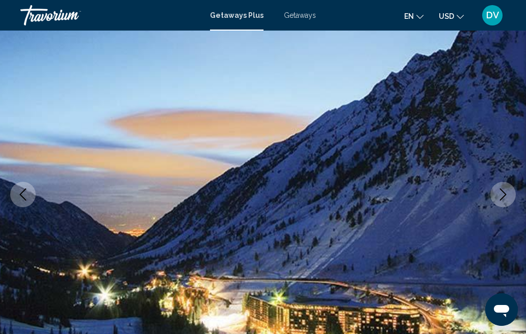
click at [501, 201] on button "Next image" at bounding box center [502, 194] width 25 height 25
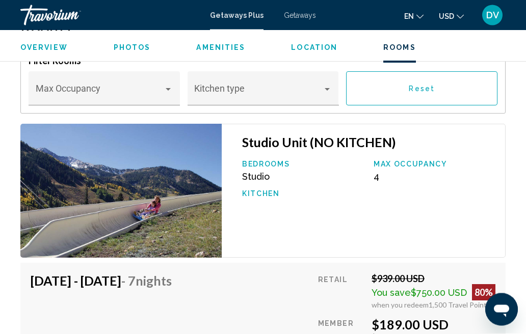
scroll to position [1942, 0]
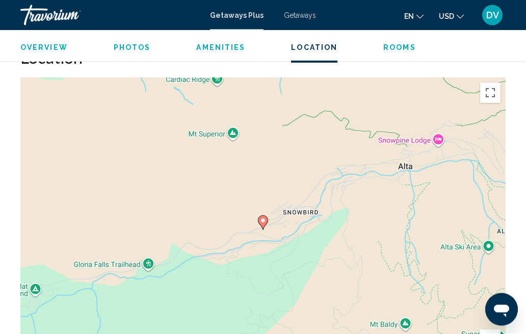
scroll to position [35, 0]
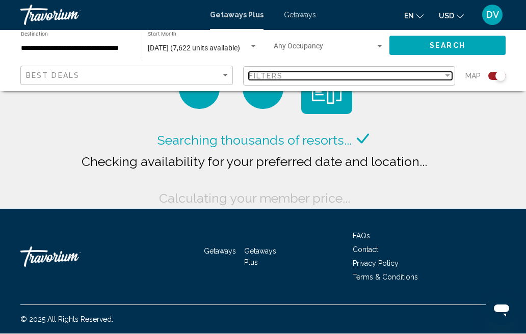
click at [448, 75] on div "Filter" at bounding box center [447, 76] width 5 height 3
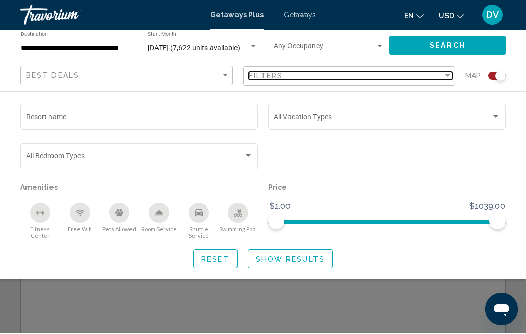
scroll to position [36, 0]
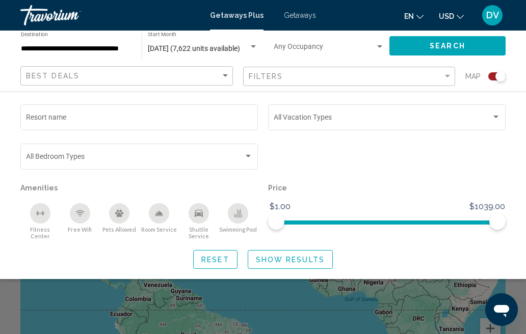
click at [492, 117] on div "Search widget" at bounding box center [495, 117] width 9 height 8
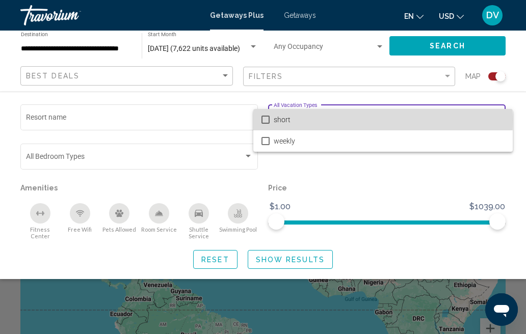
click at [268, 120] on mat-pseudo-checkbox at bounding box center [266, 120] width 8 height 8
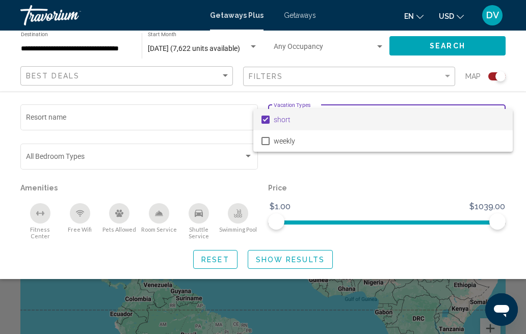
click at [456, 49] on div at bounding box center [263, 167] width 526 height 334
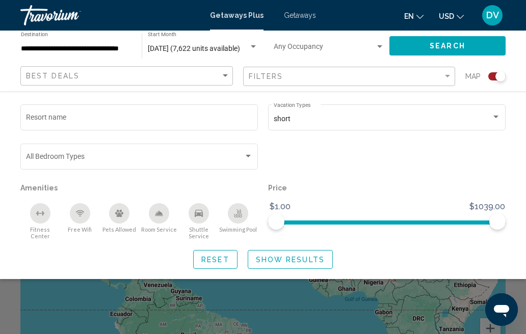
click at [308, 256] on span "Show Results" at bounding box center [290, 260] width 69 height 8
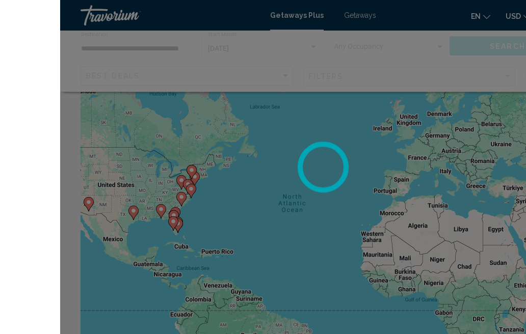
scroll to position [36, 0]
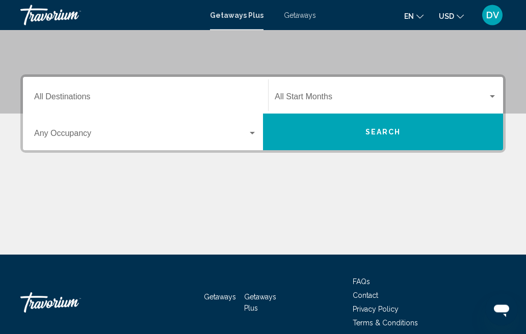
scroll to position [201, 0]
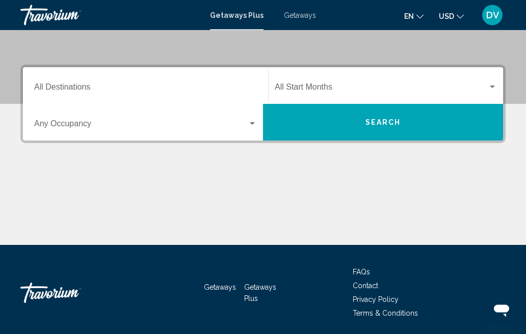
click at [110, 88] on input "Destination All Destinations" at bounding box center [145, 89] width 223 height 9
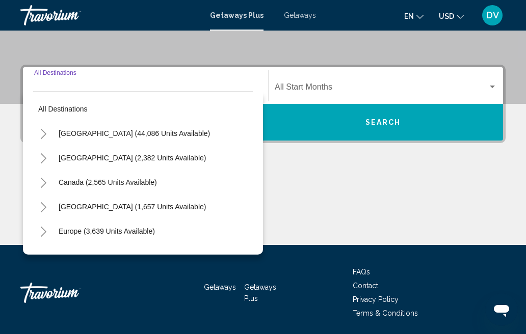
scroll to position [202, 0]
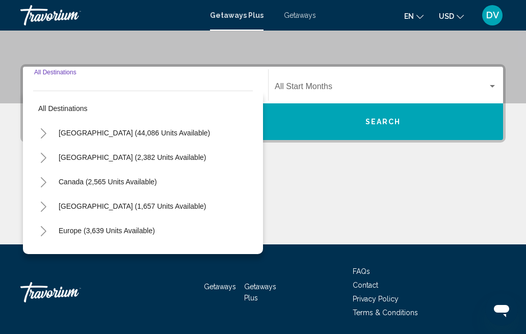
click at [146, 130] on span "[GEOGRAPHIC_DATA] (44,086 units available)" at bounding box center [134, 133] width 151 height 8
type input "**********"
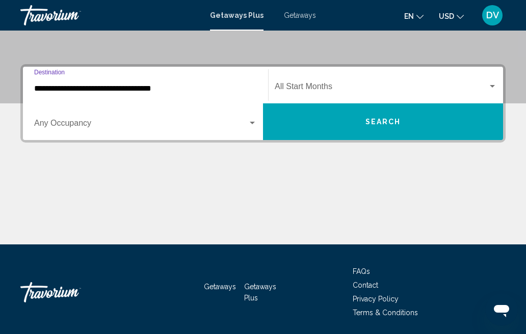
click at [496, 85] on div "Search widget" at bounding box center [492, 87] width 9 height 8
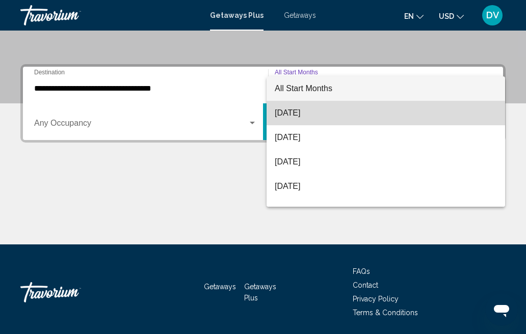
click at [309, 117] on span "[DATE]" at bounding box center [386, 113] width 222 height 24
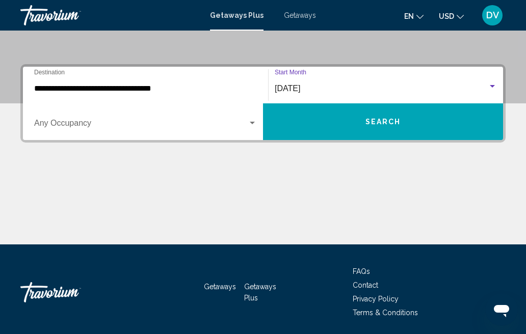
click at [396, 123] on span "Search" at bounding box center [384, 122] width 36 height 8
